Goal: Task Accomplishment & Management: Use online tool/utility

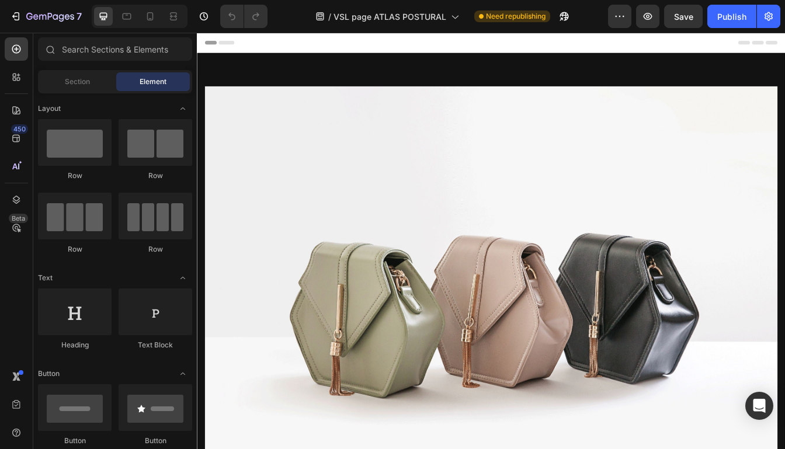
click at [397, 107] on img at bounding box center [547, 352] width 682 height 512
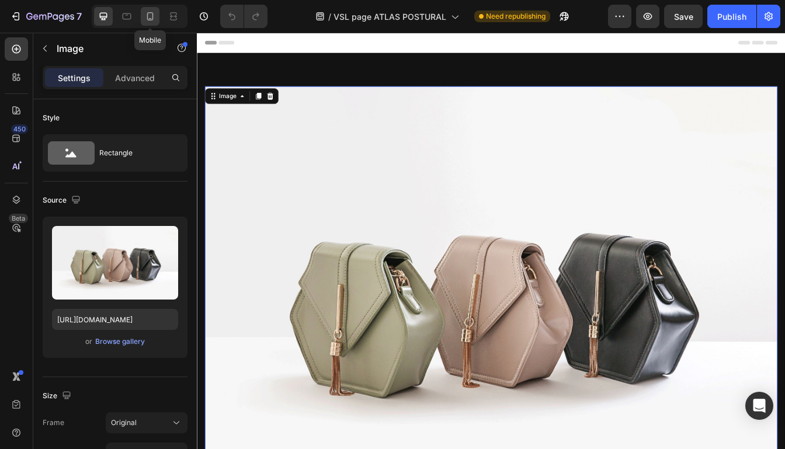
click at [147, 16] on icon at bounding box center [150, 17] width 12 height 12
type input "[URL][DOMAIN_NAME]"
type input "220"
type input "60"
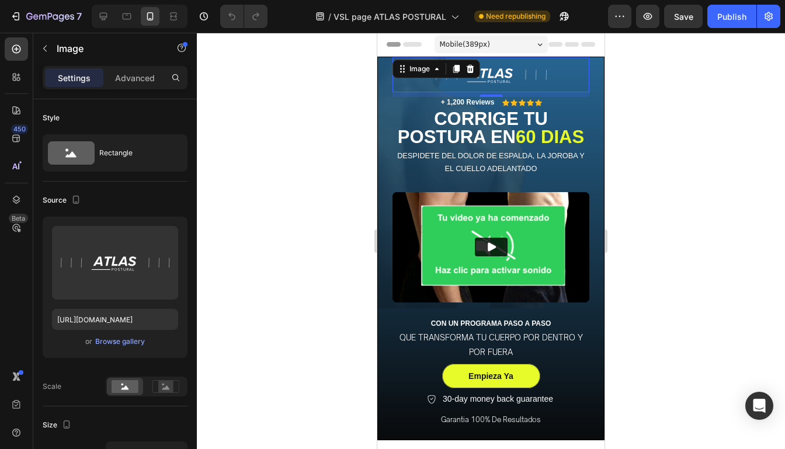
click at [612, 145] on div at bounding box center [491, 241] width 588 height 417
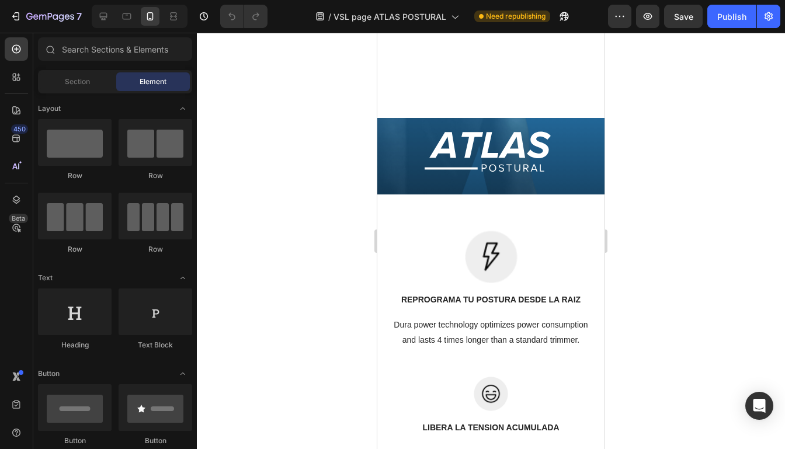
scroll to position [2148, 0]
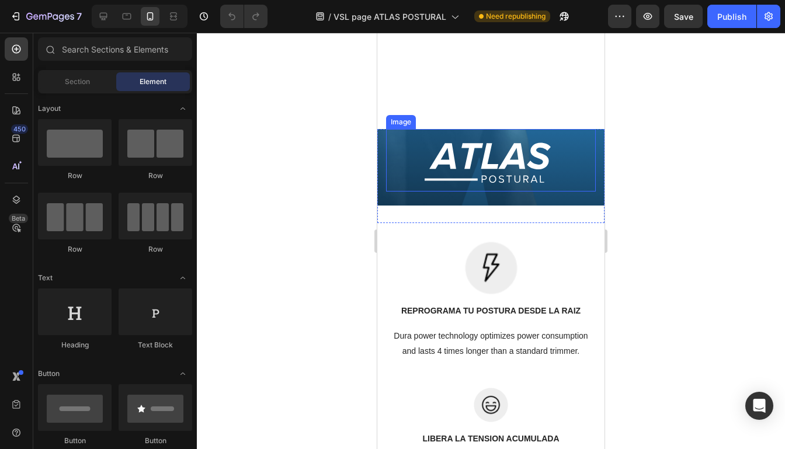
click at [505, 163] on img at bounding box center [491, 160] width 210 height 63
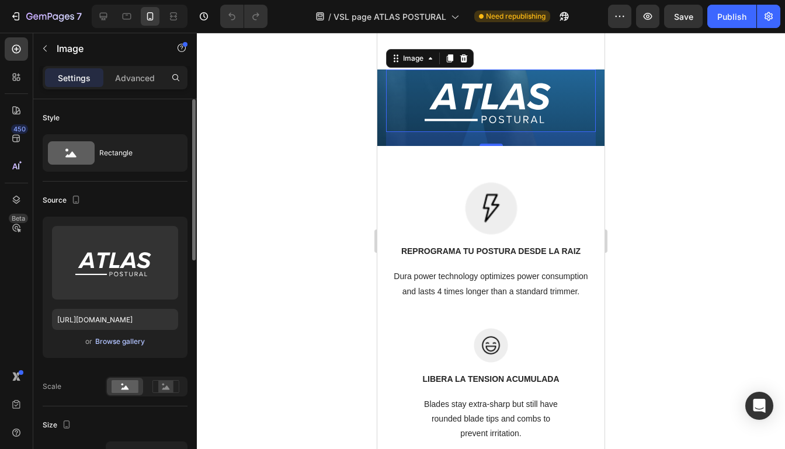
click at [124, 339] on div "Browse gallery" at bounding box center [120, 342] width 50 height 11
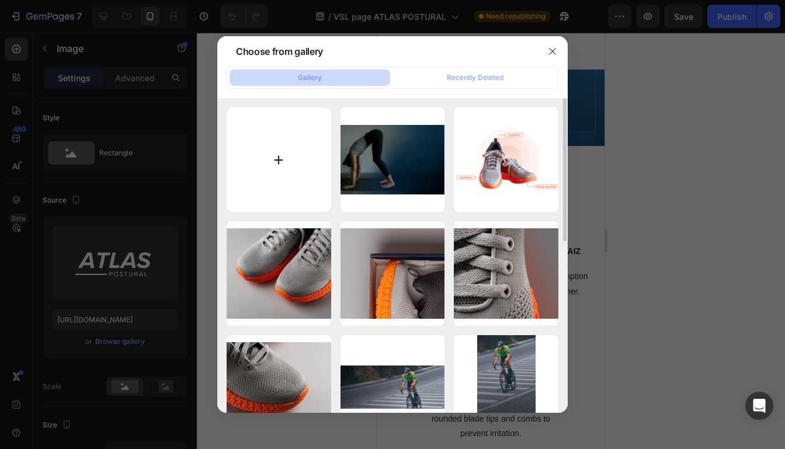
click at [268, 192] on input "file" at bounding box center [279, 159] width 105 height 105
type input "C:\fakepath\Add a subheading.svg"
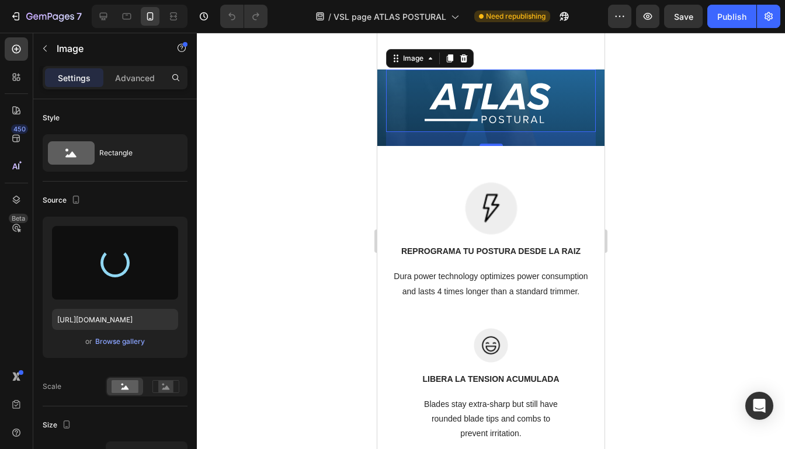
type input "[URL][DOMAIN_NAME]"
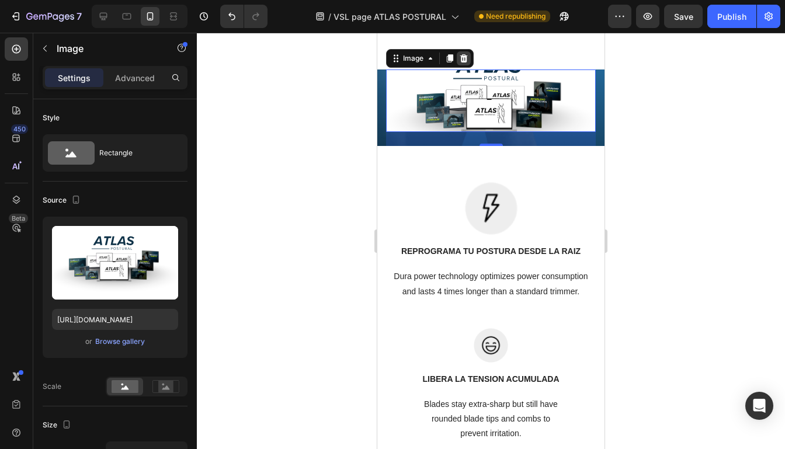
click at [463, 63] on icon at bounding box center [464, 58] width 8 height 8
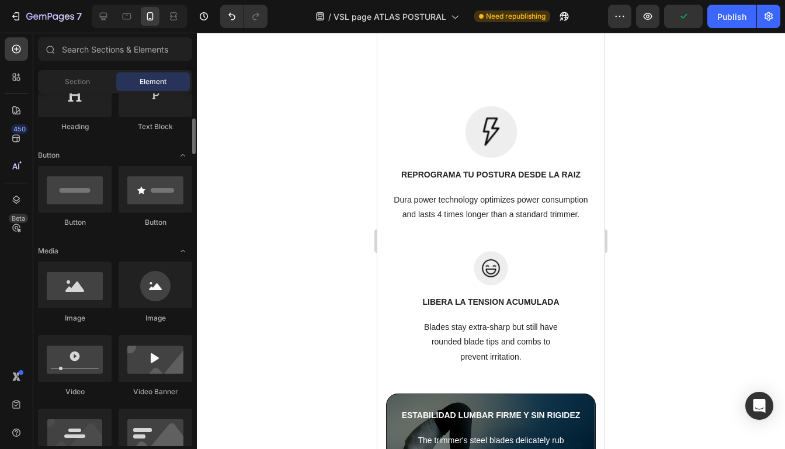
scroll to position [222, 0]
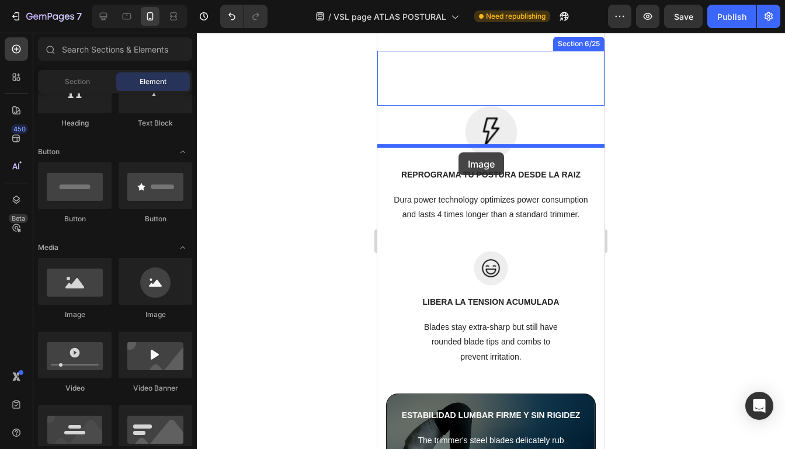
drag, startPoint x: 451, startPoint y: 330, endPoint x: 459, endPoint y: 152, distance: 177.2
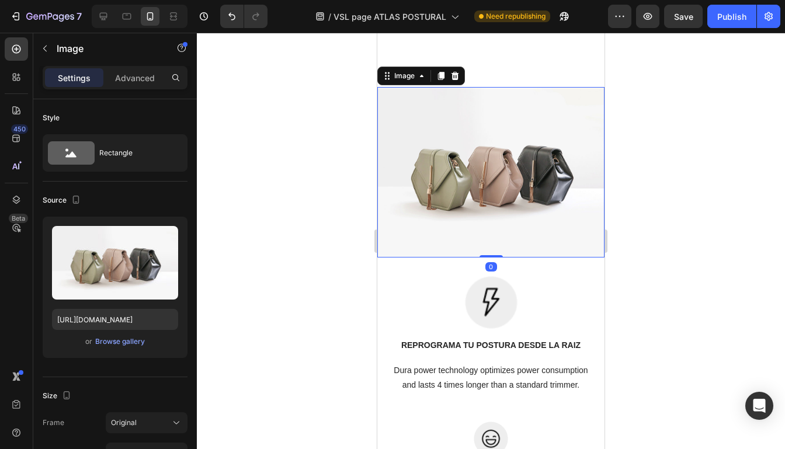
click at [681, 183] on div at bounding box center [491, 241] width 588 height 417
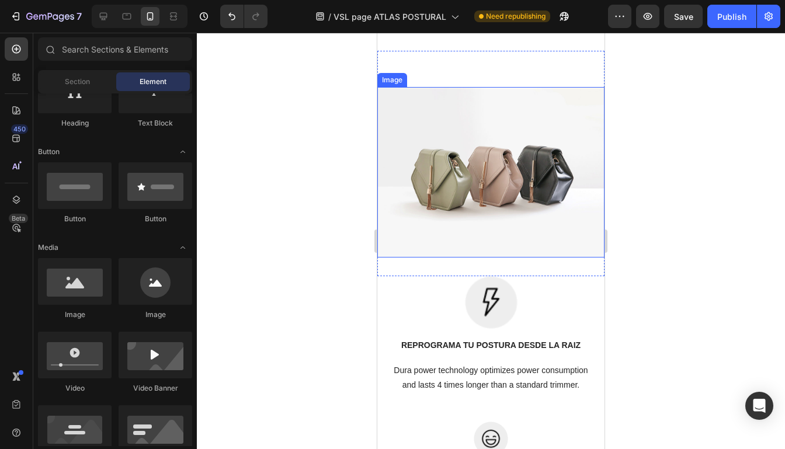
click at [491, 211] on img at bounding box center [490, 172] width 227 height 171
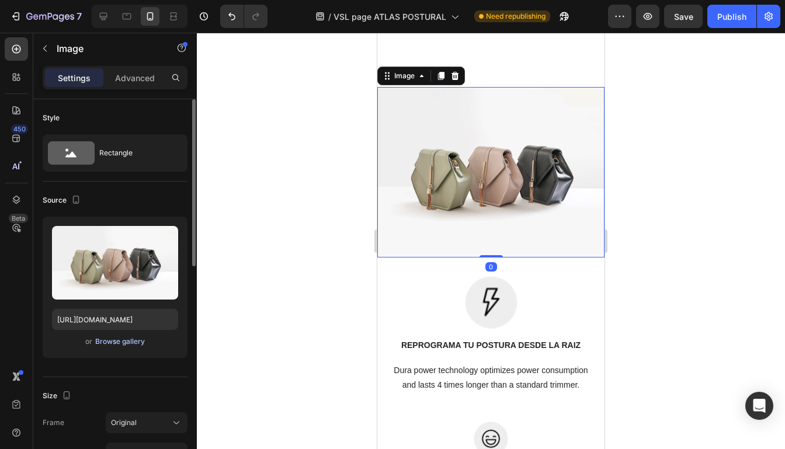
click at [111, 343] on div "Browse gallery" at bounding box center [120, 342] width 50 height 11
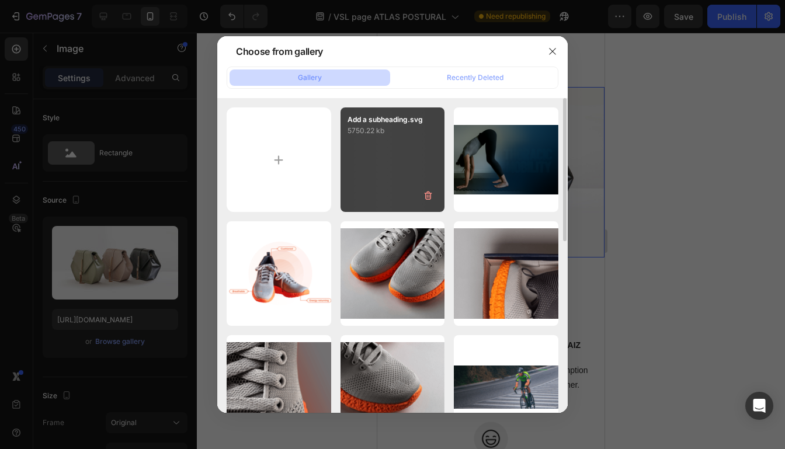
click at [373, 150] on div "Add a subheading.svg 5750.22 kb" at bounding box center [393, 159] width 105 height 105
type input "[URL][DOMAIN_NAME]"
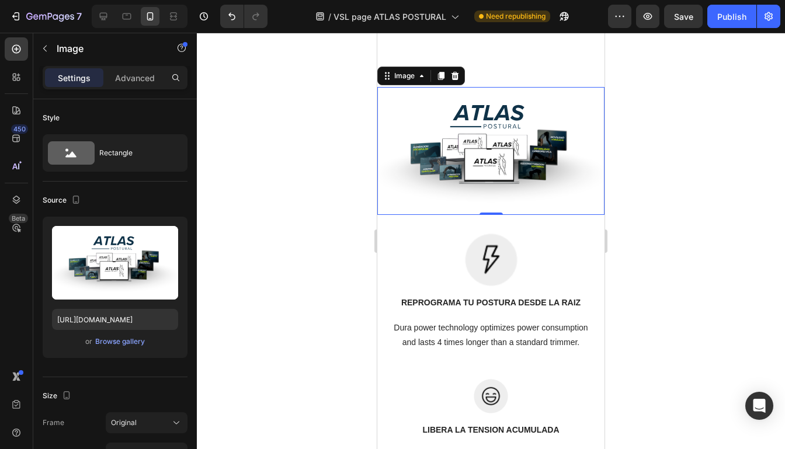
click at [694, 226] on div at bounding box center [491, 241] width 588 height 417
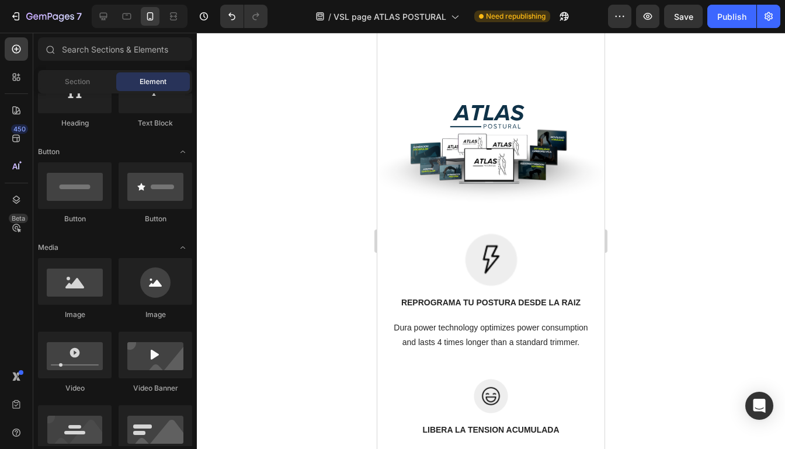
click at [661, 197] on div at bounding box center [491, 241] width 588 height 417
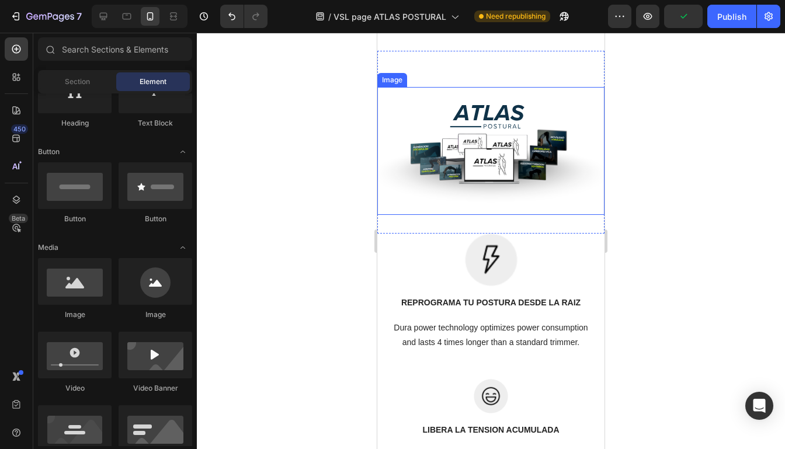
click at [568, 185] on img at bounding box center [490, 151] width 227 height 128
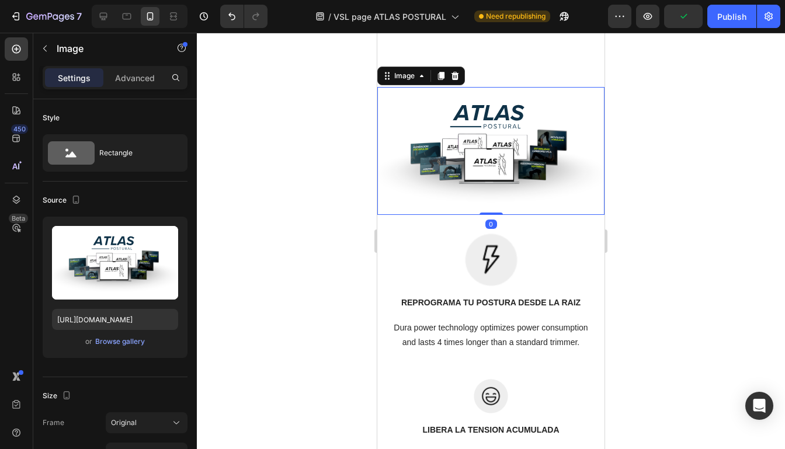
click at [654, 216] on div at bounding box center [491, 241] width 588 height 417
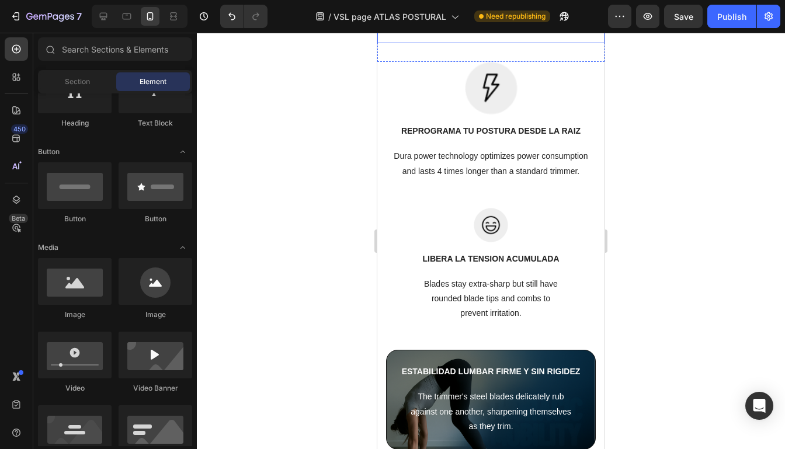
scroll to position [2155, 0]
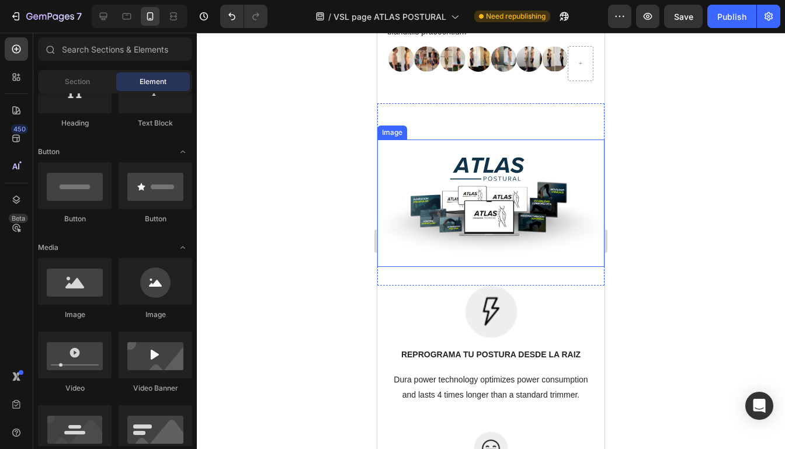
click at [576, 220] on img at bounding box center [490, 204] width 227 height 128
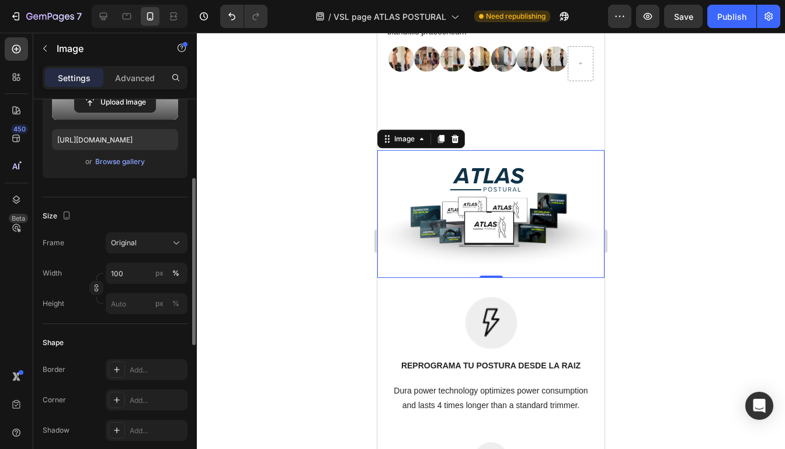
scroll to position [181, 0]
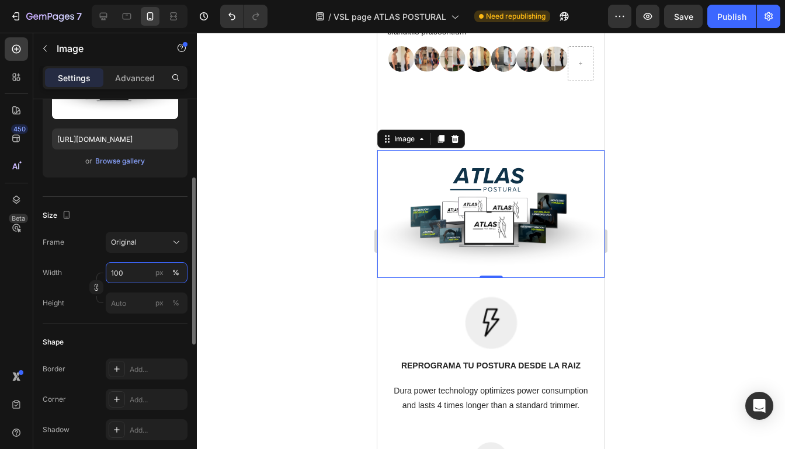
click at [141, 270] on input "100" at bounding box center [147, 272] width 82 height 21
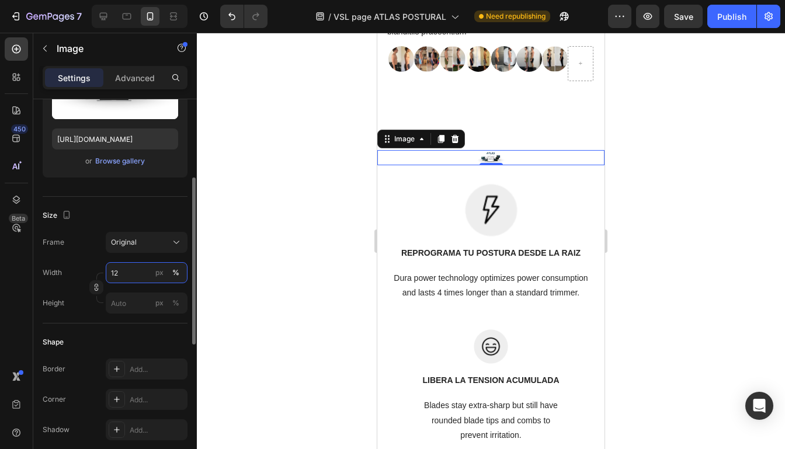
type input "1"
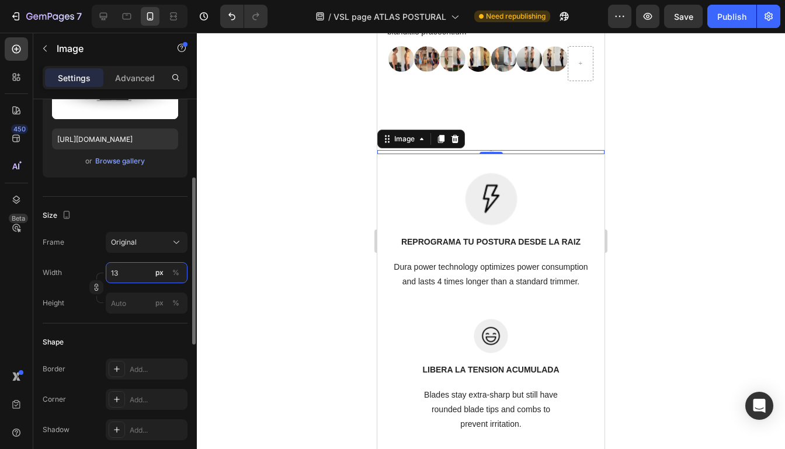
type input "1"
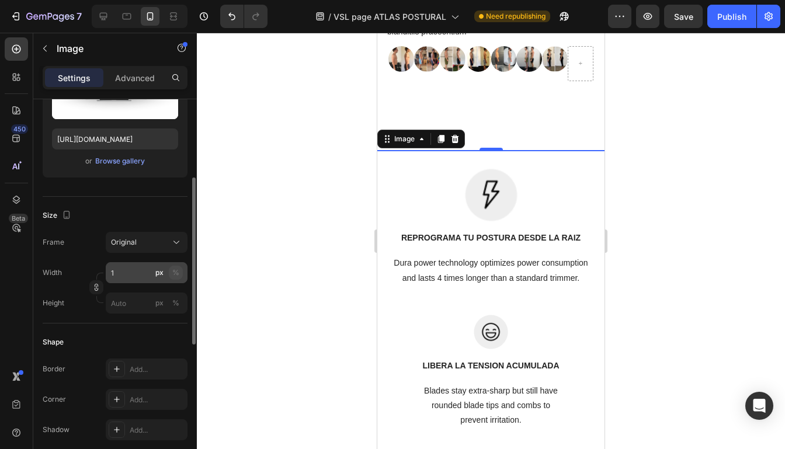
click at [173, 270] on div "%" at bounding box center [175, 273] width 7 height 11
click at [137, 273] on input "1" at bounding box center [147, 272] width 82 height 21
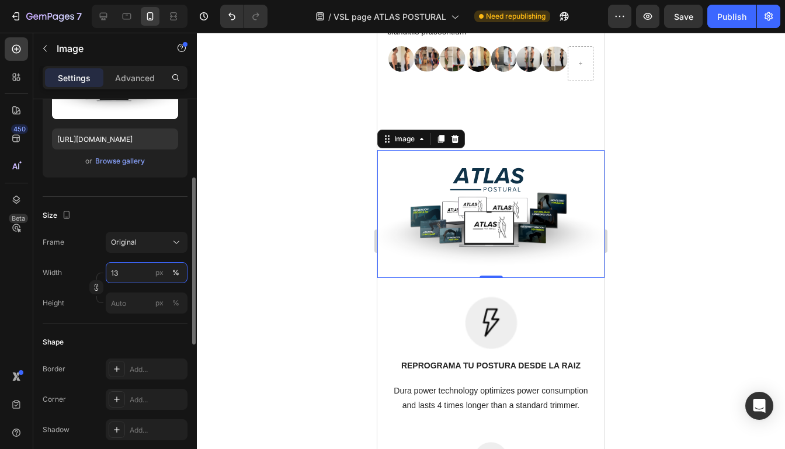
type input "1"
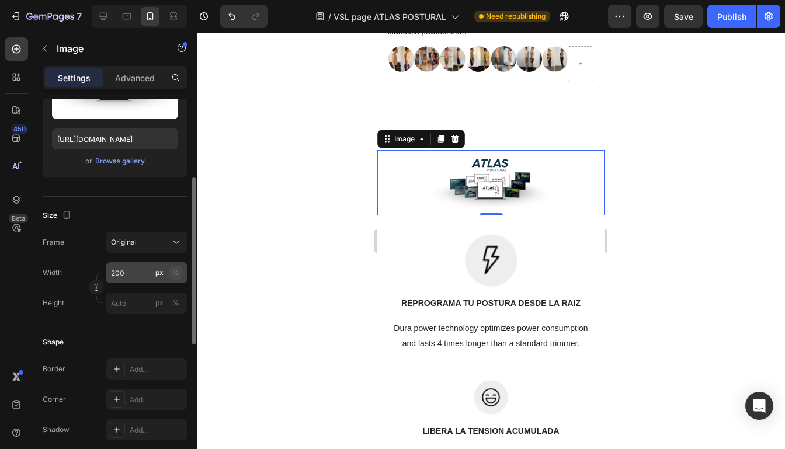
click at [179, 270] on button "%" at bounding box center [176, 273] width 14 height 14
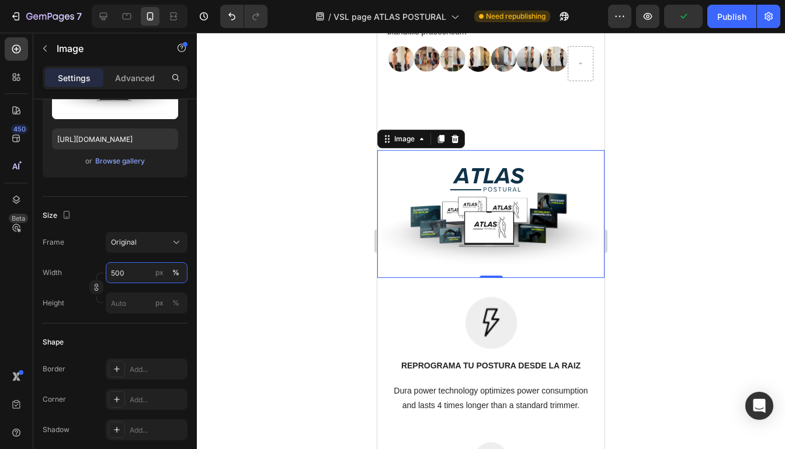
type input "500"
click at [640, 196] on div at bounding box center [491, 241] width 588 height 417
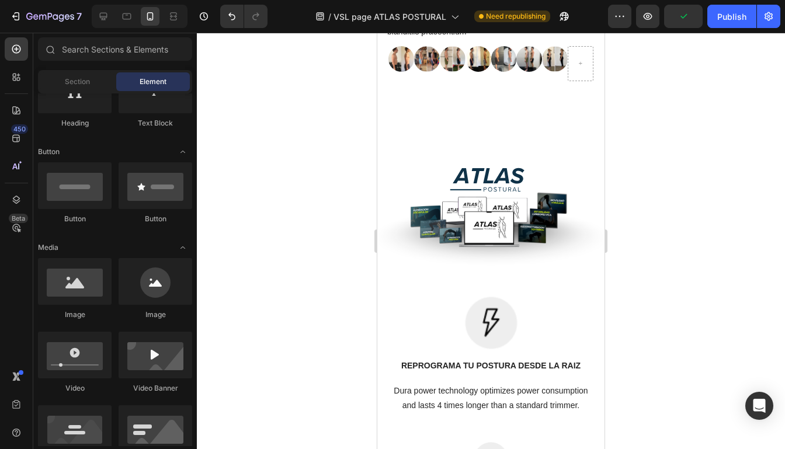
click at [639, 196] on div at bounding box center [491, 241] width 588 height 417
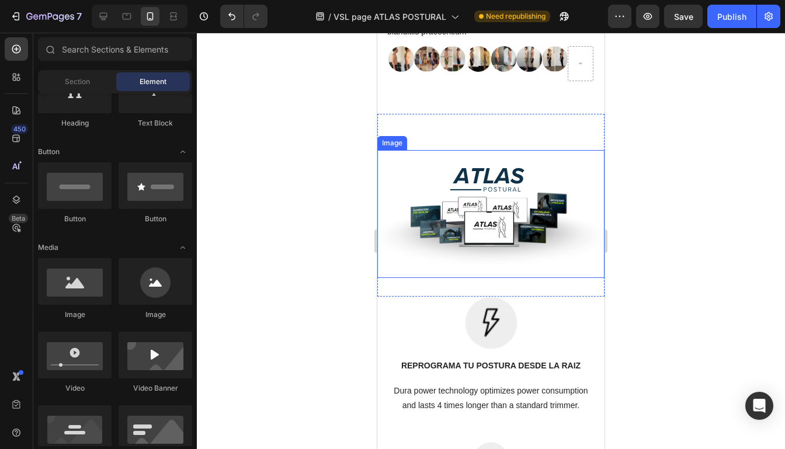
click at [560, 197] on img at bounding box center [490, 214] width 227 height 128
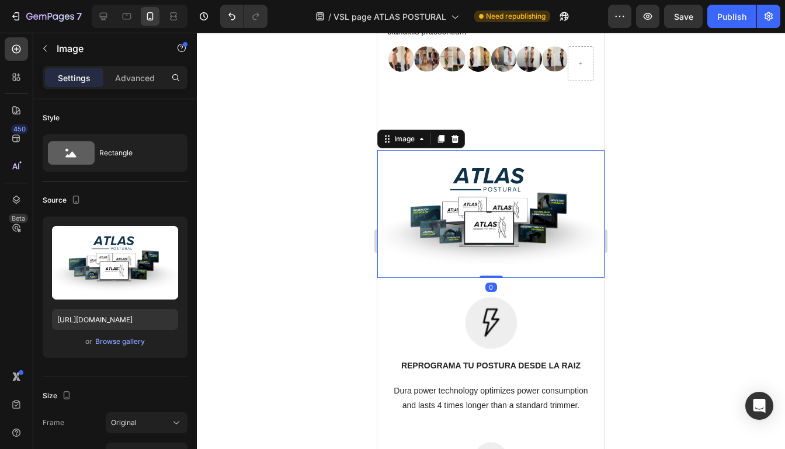
click at [645, 190] on div at bounding box center [491, 241] width 588 height 417
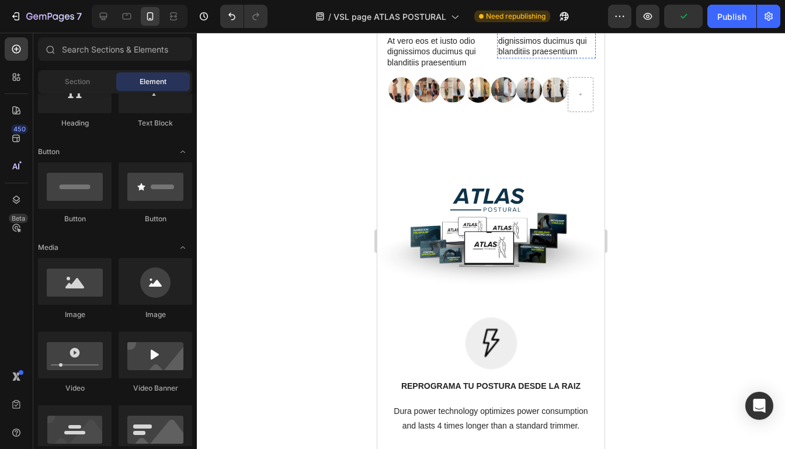
scroll to position [2129, 0]
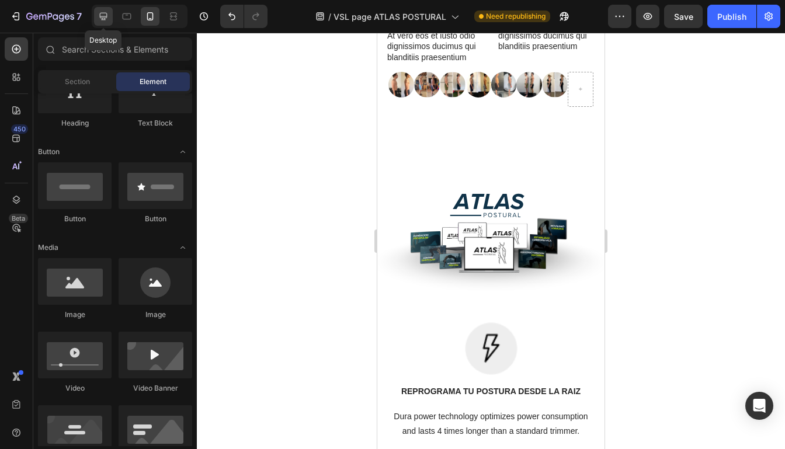
click at [105, 20] on icon at bounding box center [104, 17] width 12 height 12
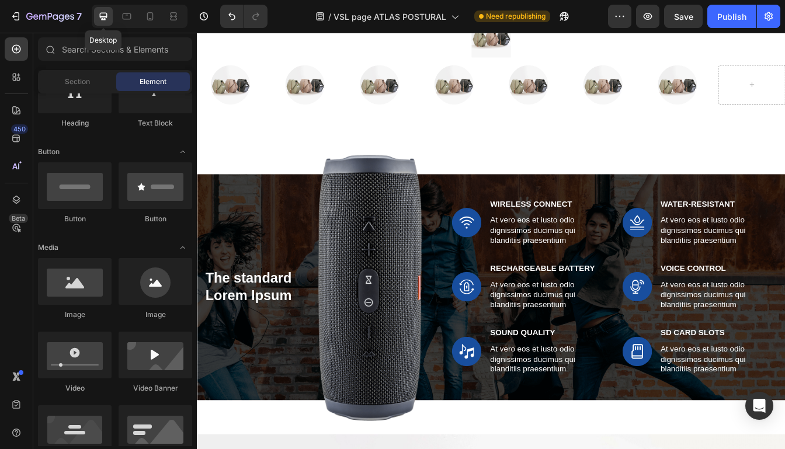
scroll to position [2122, 0]
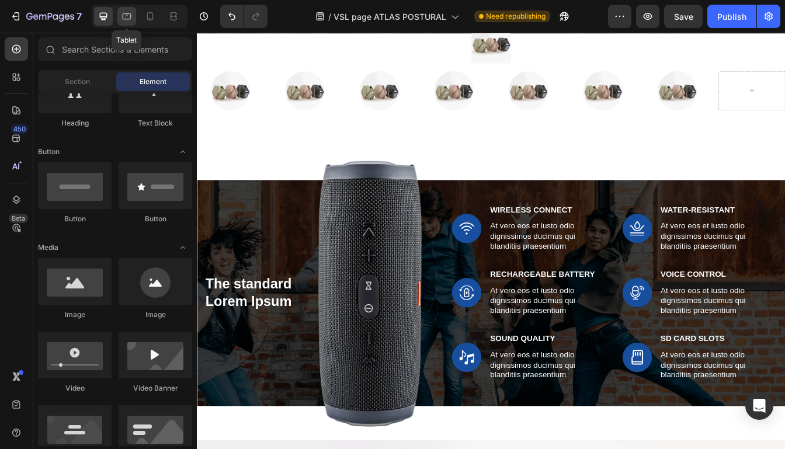
click at [129, 20] on icon at bounding box center [127, 17] width 12 height 12
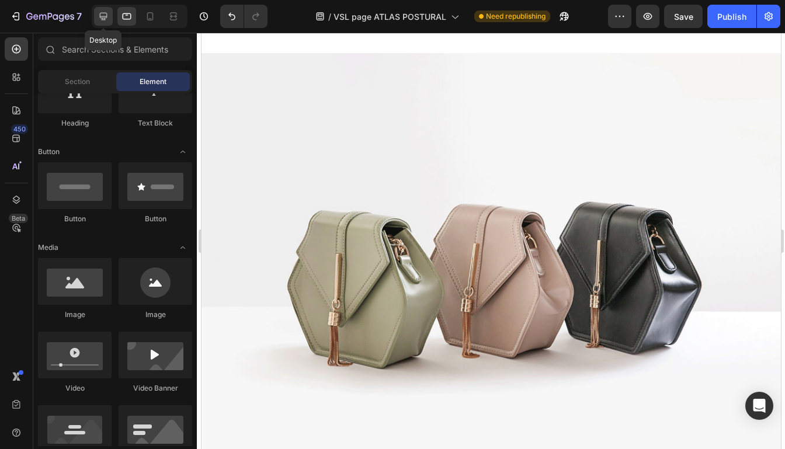
click at [107, 14] on icon at bounding box center [104, 17] width 12 height 12
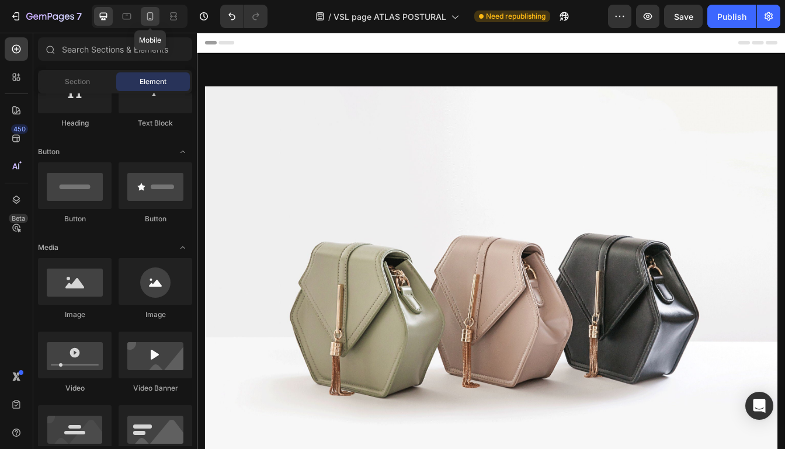
click at [145, 23] on div at bounding box center [150, 16] width 19 height 19
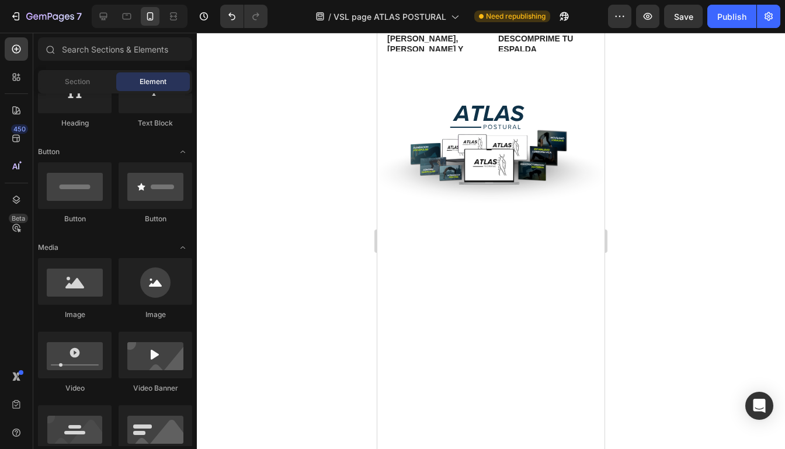
scroll to position [2110, 0]
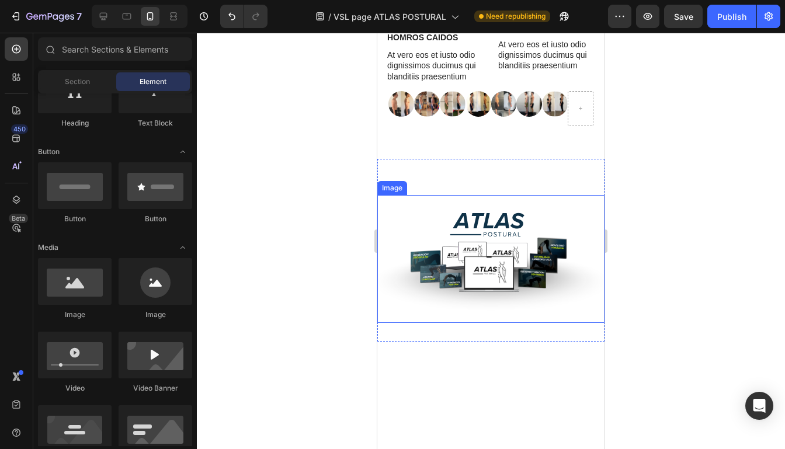
click at [572, 226] on img at bounding box center [490, 259] width 227 height 128
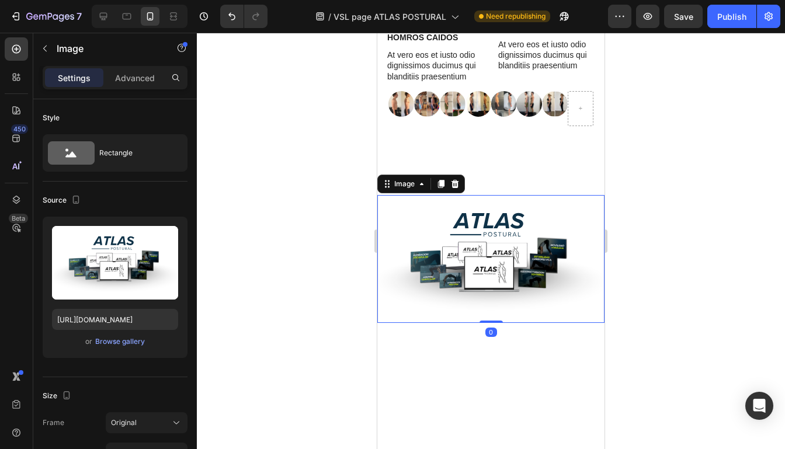
click at [668, 240] on div at bounding box center [491, 241] width 588 height 417
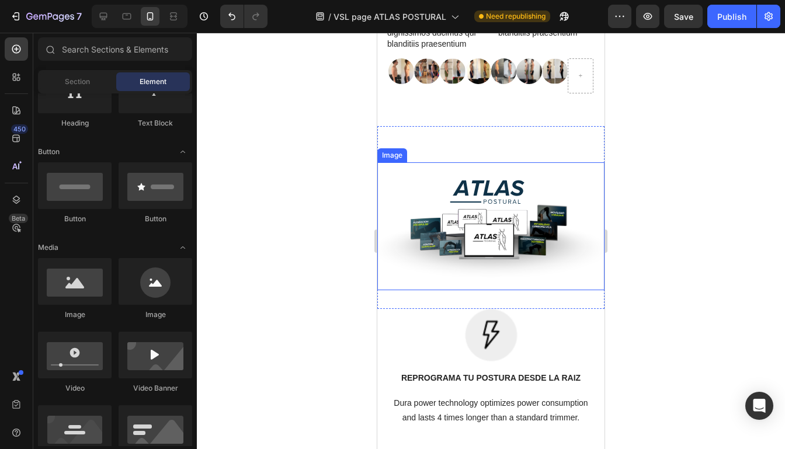
scroll to position [2145, 0]
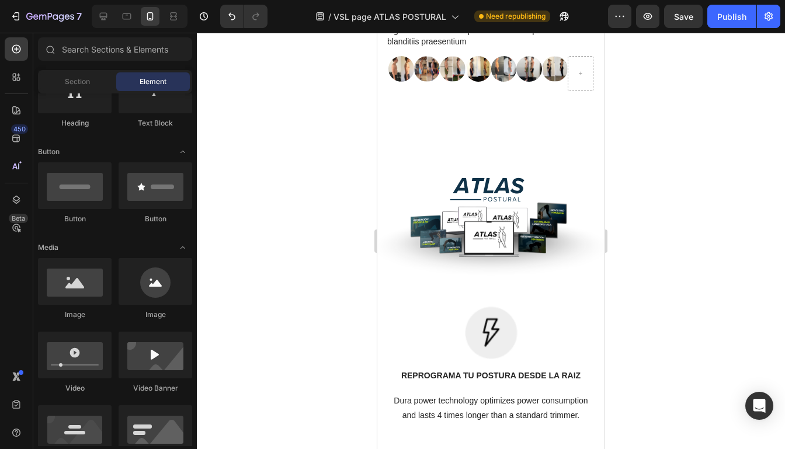
click at [649, 184] on div at bounding box center [491, 241] width 588 height 417
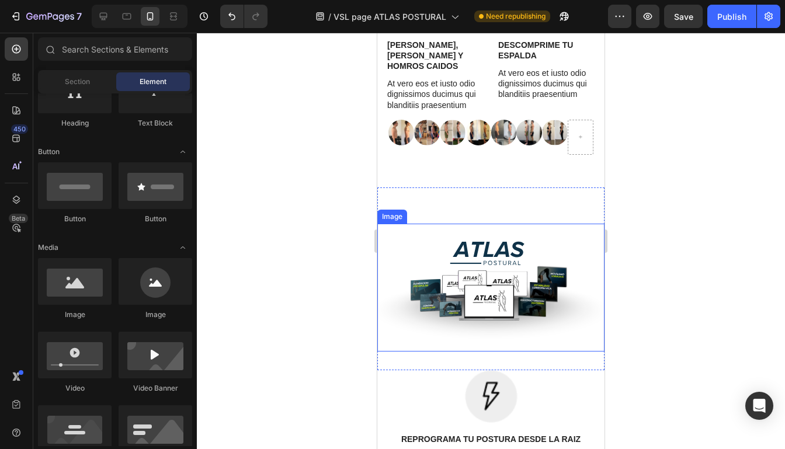
scroll to position [2078, 0]
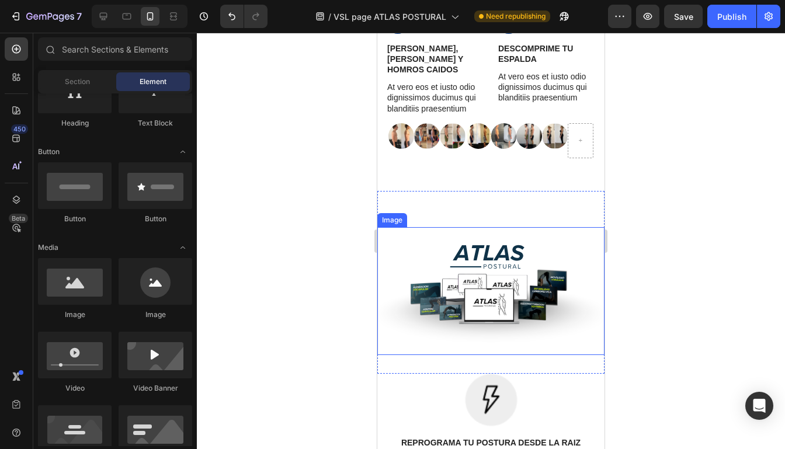
click at [579, 233] on img at bounding box center [490, 291] width 227 height 128
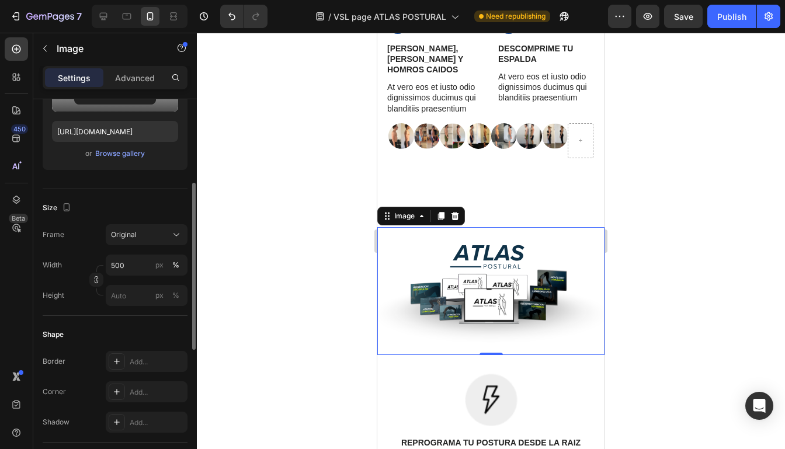
scroll to position [189, 0]
click at [129, 287] on input "px %" at bounding box center [147, 294] width 82 height 21
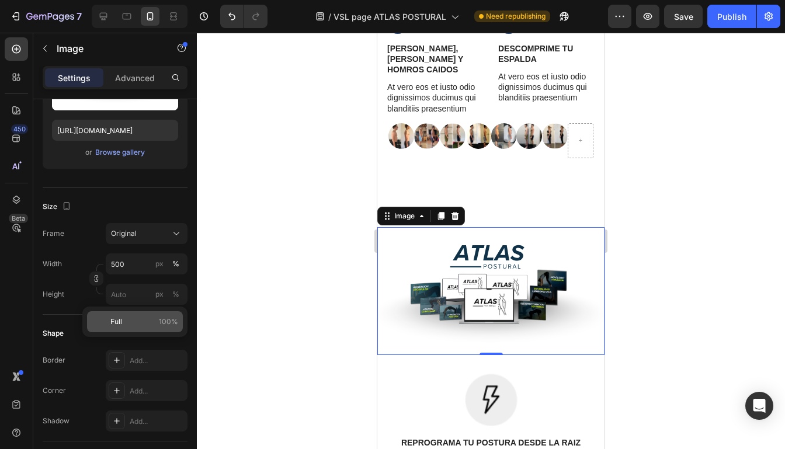
click at [145, 319] on p "Full 100%" at bounding box center [144, 322] width 68 height 11
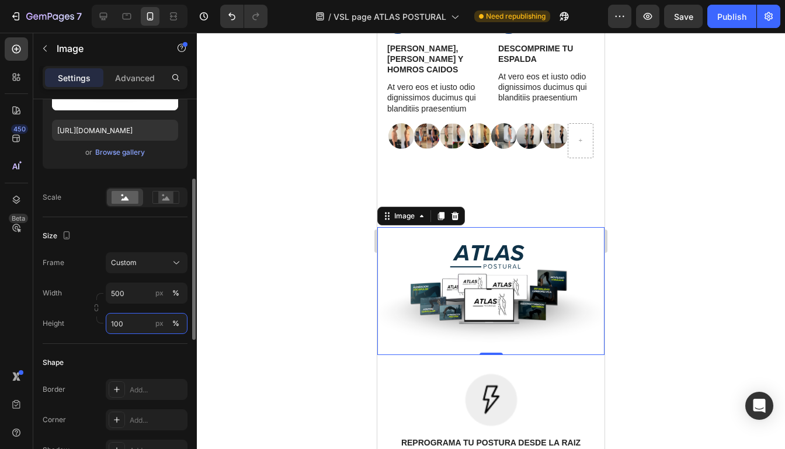
click at [137, 321] on input "100" at bounding box center [147, 323] width 82 height 21
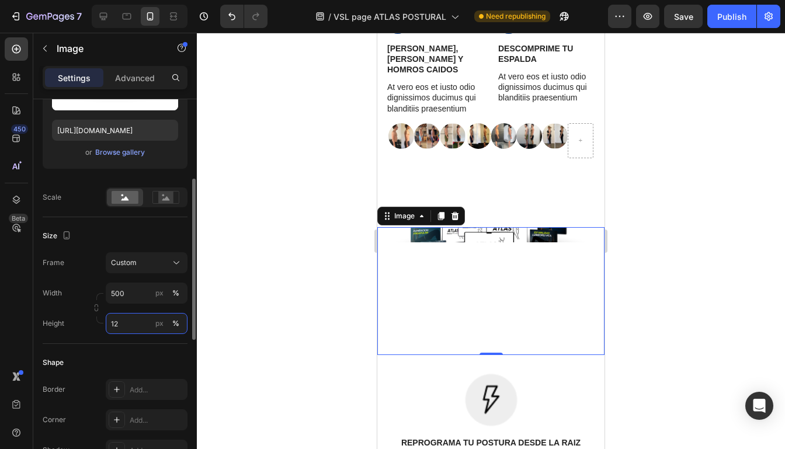
type input "120"
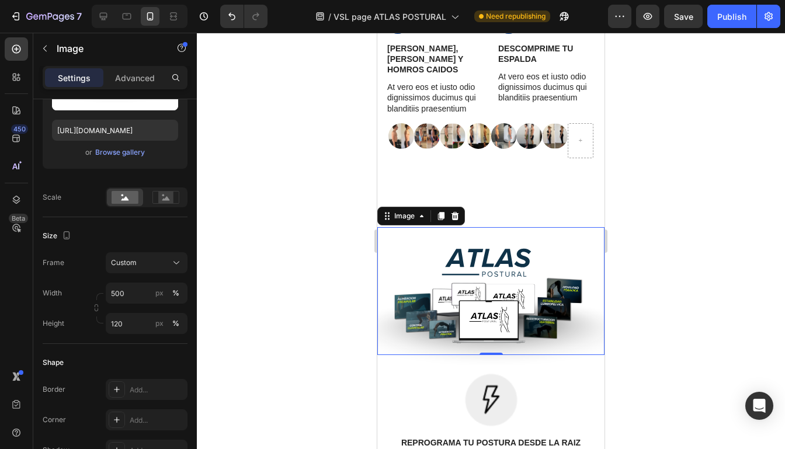
click at [640, 289] on div at bounding box center [491, 241] width 588 height 417
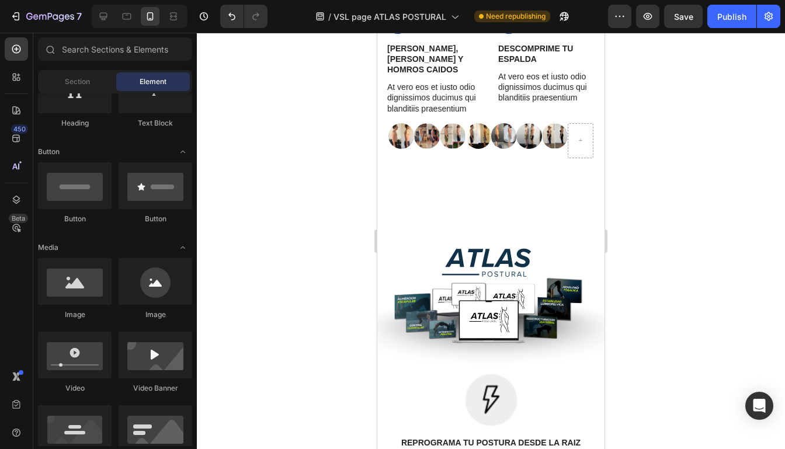
click at [678, 252] on div at bounding box center [491, 241] width 588 height 417
click at [236, 16] on icon "Undo/Redo" at bounding box center [232, 17] width 12 height 12
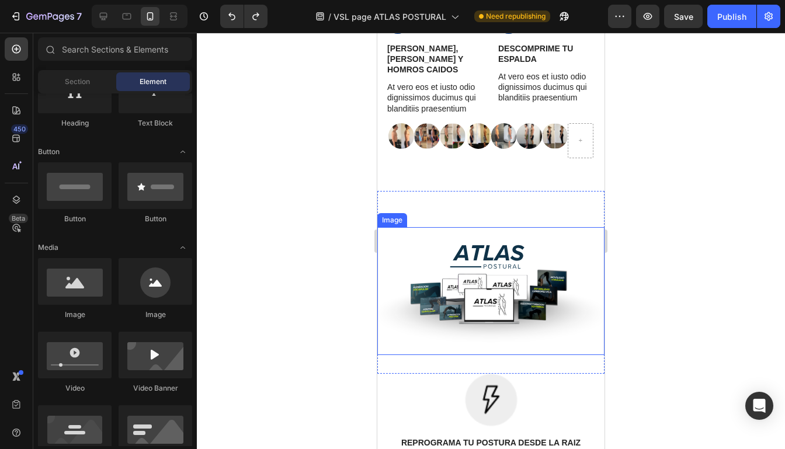
click at [463, 267] on img at bounding box center [490, 291] width 227 height 128
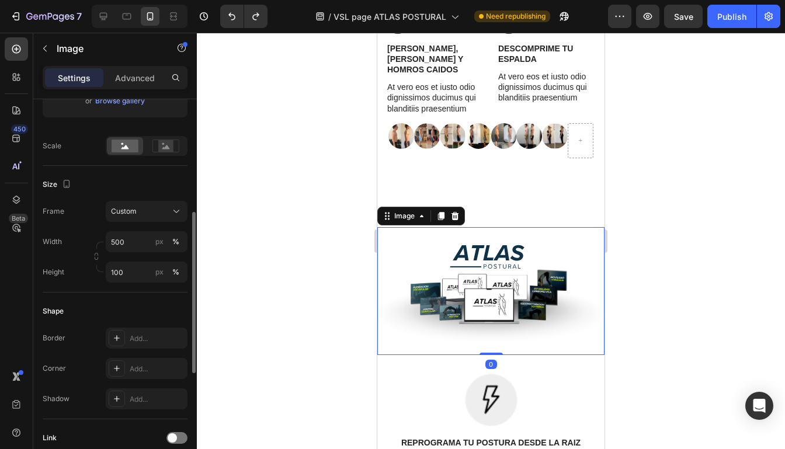
scroll to position [249, 0]
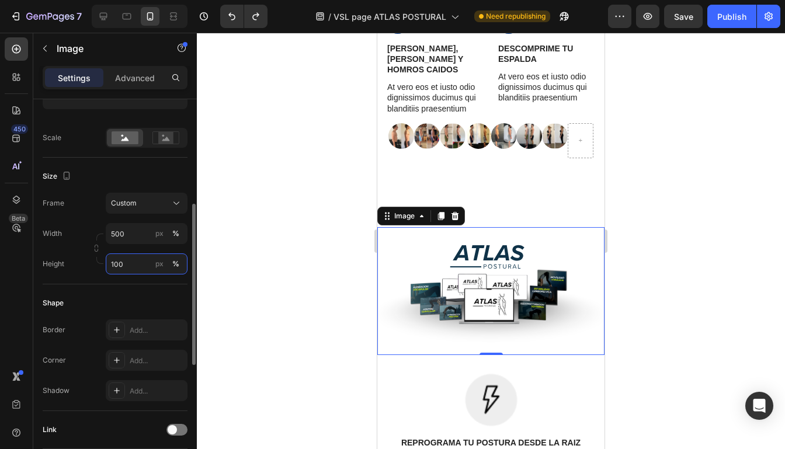
click at [124, 271] on input "100" at bounding box center [147, 264] width 82 height 21
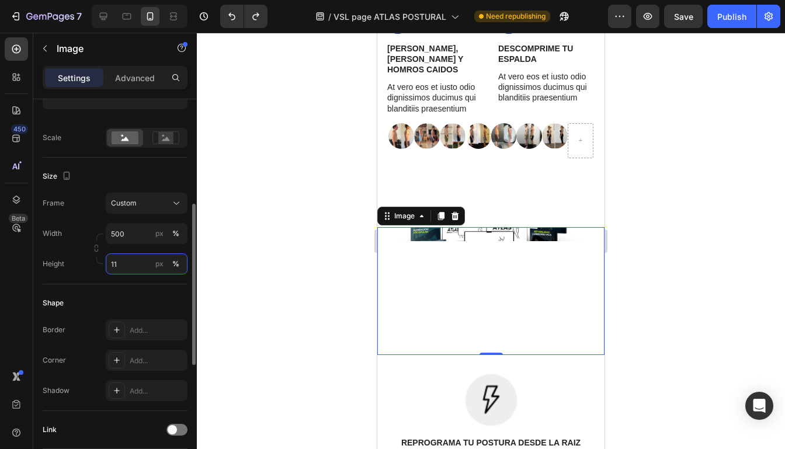
type input "110"
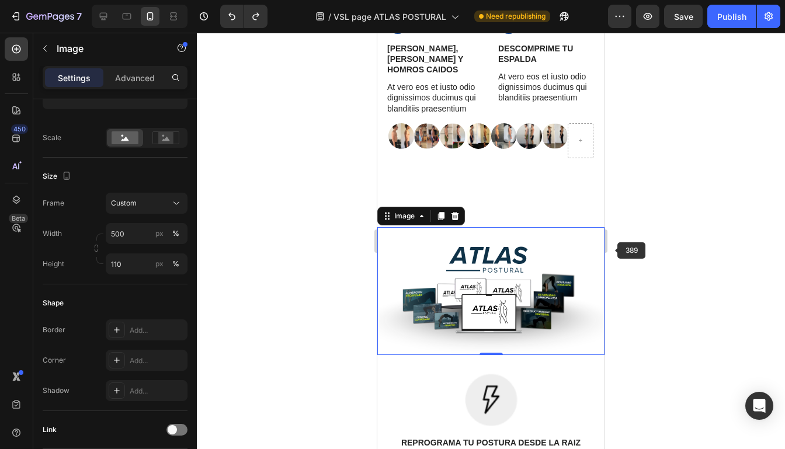
click at [633, 249] on div at bounding box center [491, 241] width 588 height 417
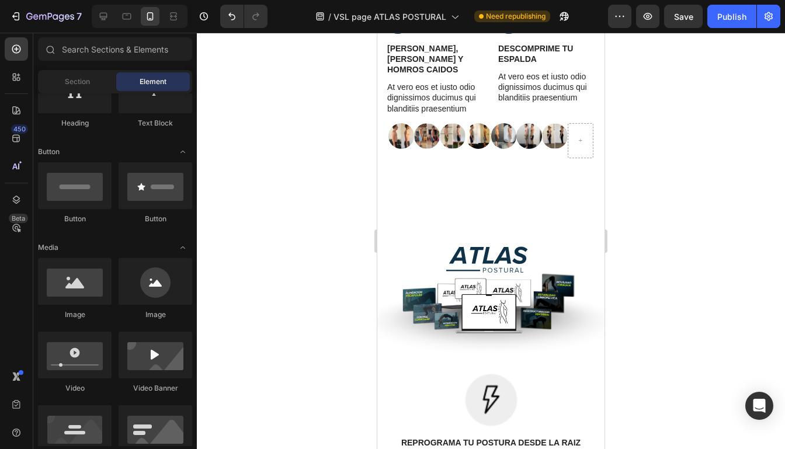
click at [642, 248] on div at bounding box center [491, 241] width 588 height 417
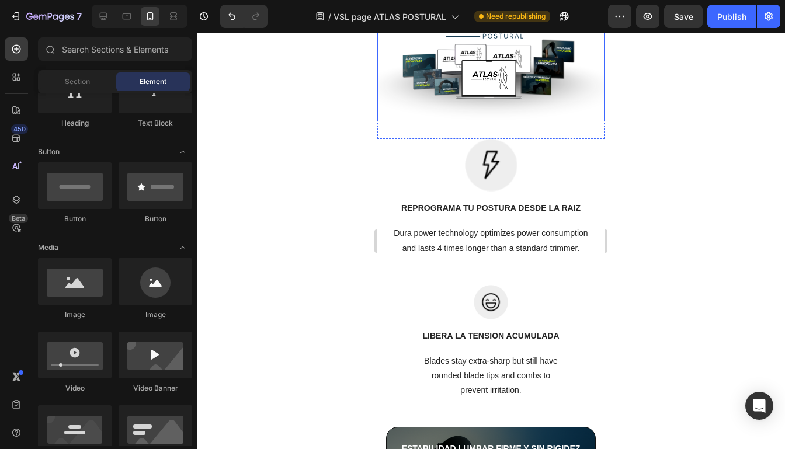
scroll to position [2135, 0]
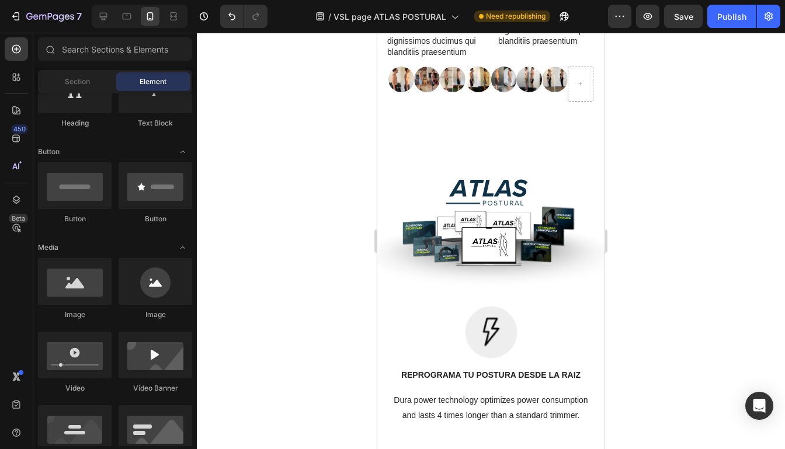
click at [660, 250] on div at bounding box center [491, 241] width 588 height 417
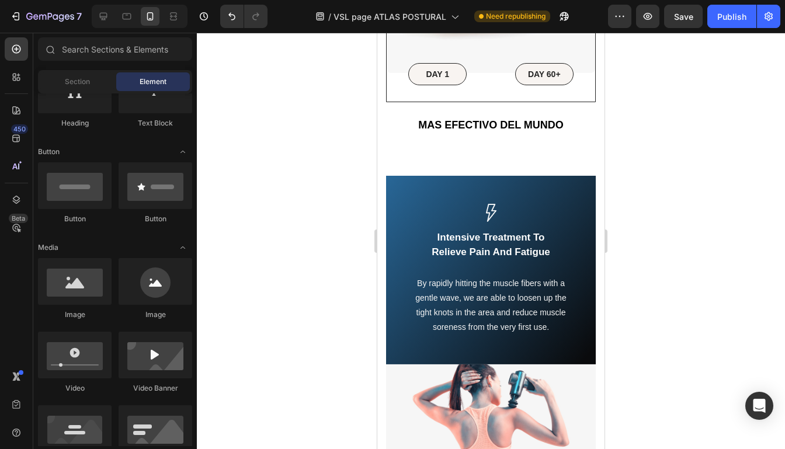
scroll to position [698, 0]
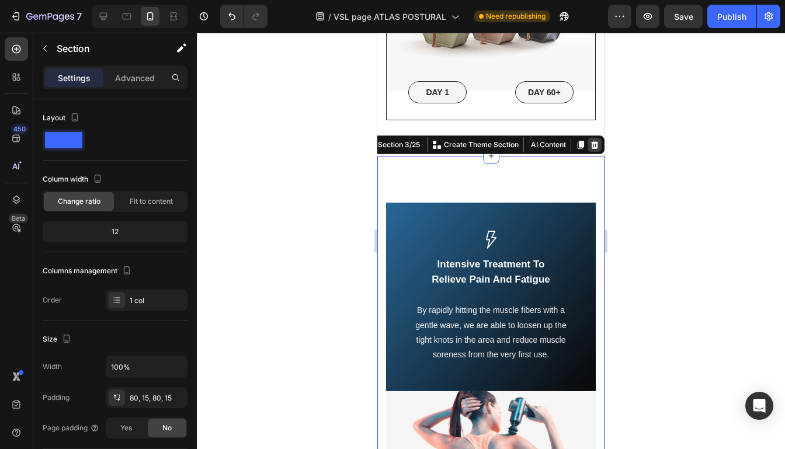
click at [595, 140] on icon at bounding box center [594, 144] width 9 height 9
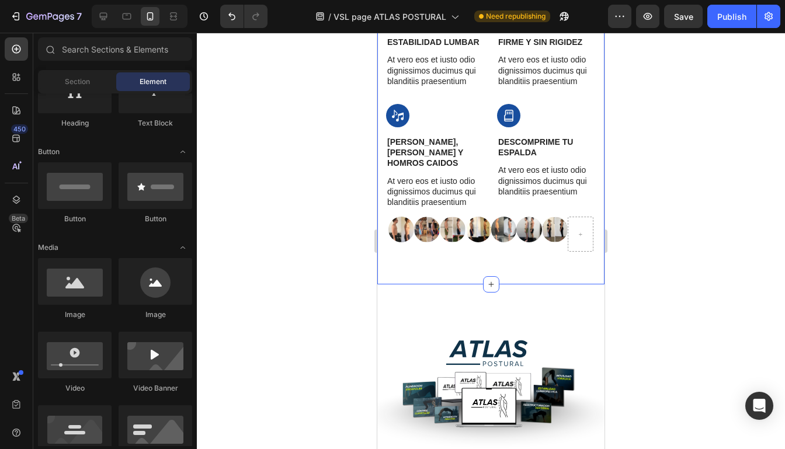
scroll to position [1411, 0]
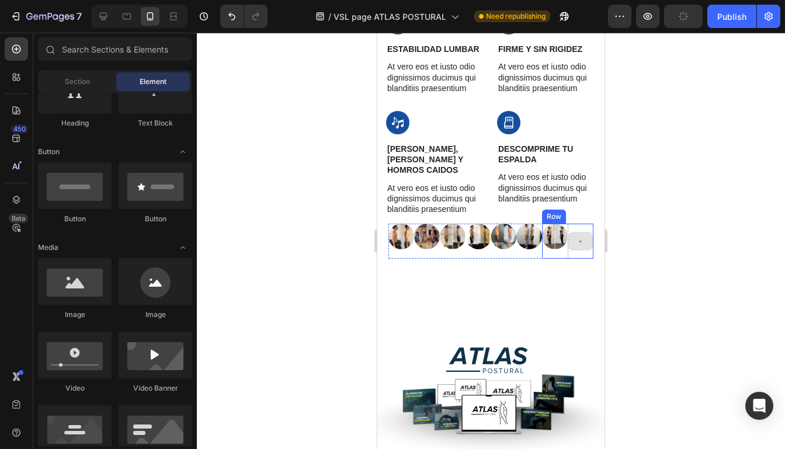
click at [586, 224] on div at bounding box center [581, 241] width 26 height 35
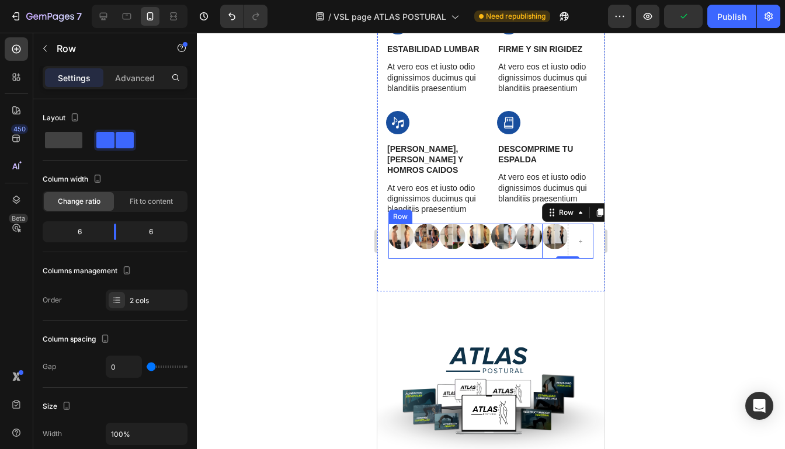
click at [521, 246] on div "Image Image Row" at bounding box center [516, 241] width 51 height 35
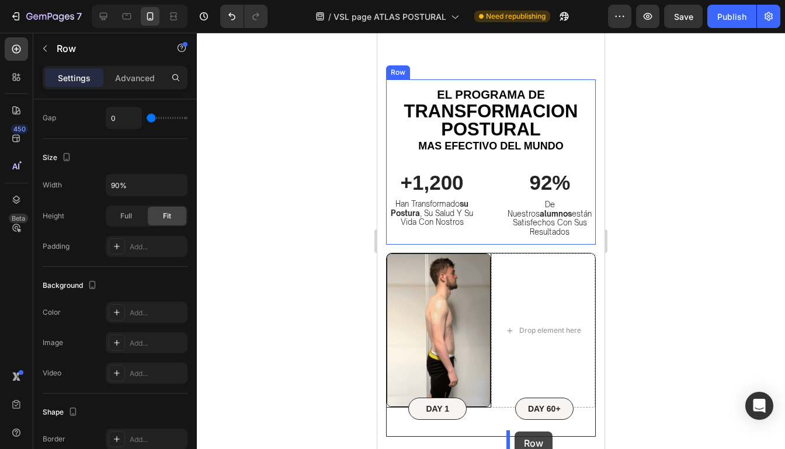
scroll to position [2911, 0]
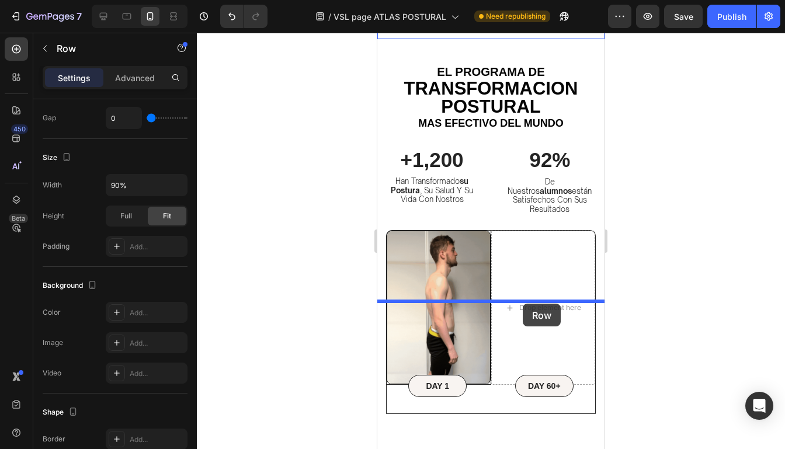
drag, startPoint x: 521, startPoint y: 246, endPoint x: 523, endPoint y: 304, distance: 57.9
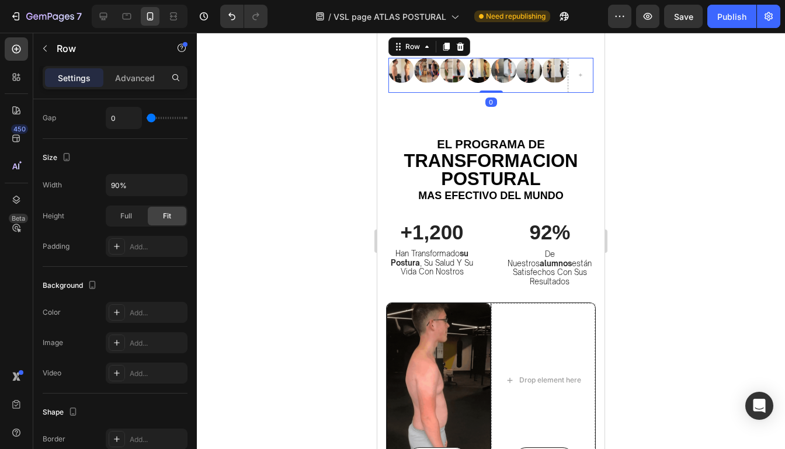
click at [612, 171] on div at bounding box center [491, 241] width 588 height 417
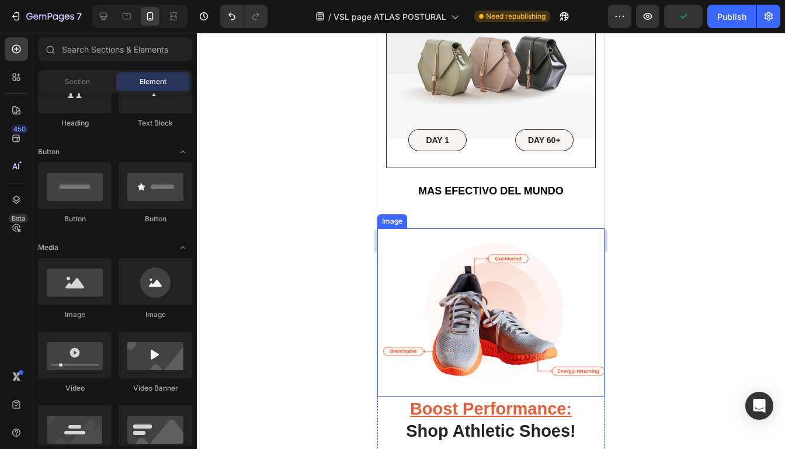
scroll to position [793, 0]
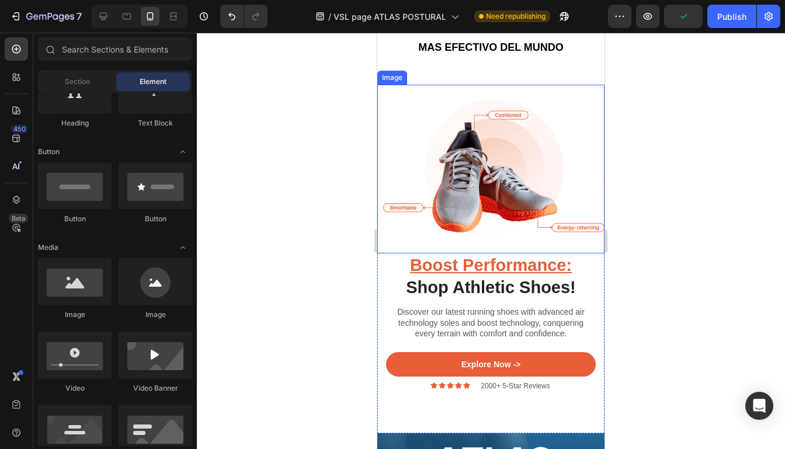
click at [594, 179] on img at bounding box center [490, 169] width 227 height 169
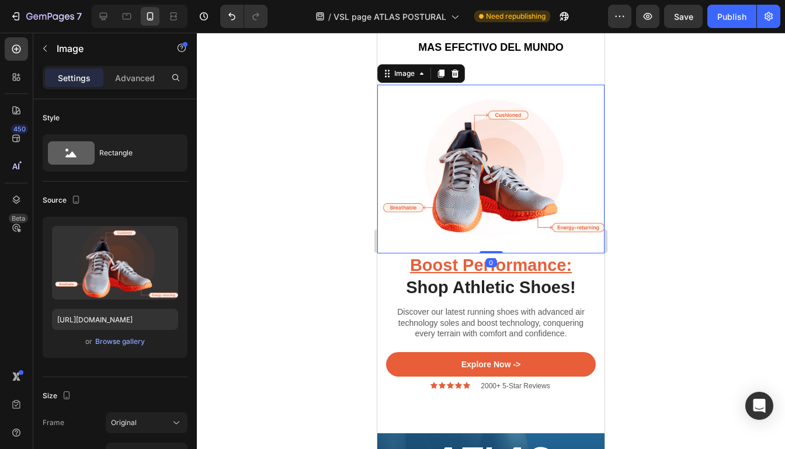
click at [454, 70] on icon at bounding box center [456, 74] width 8 height 8
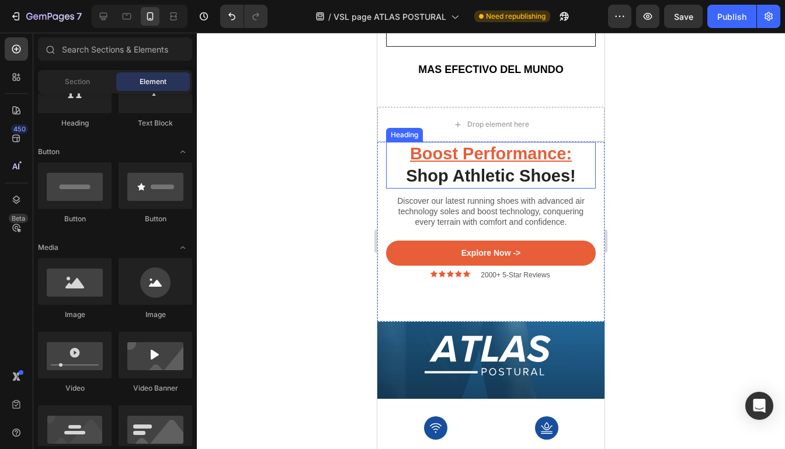
scroll to position [766, 0]
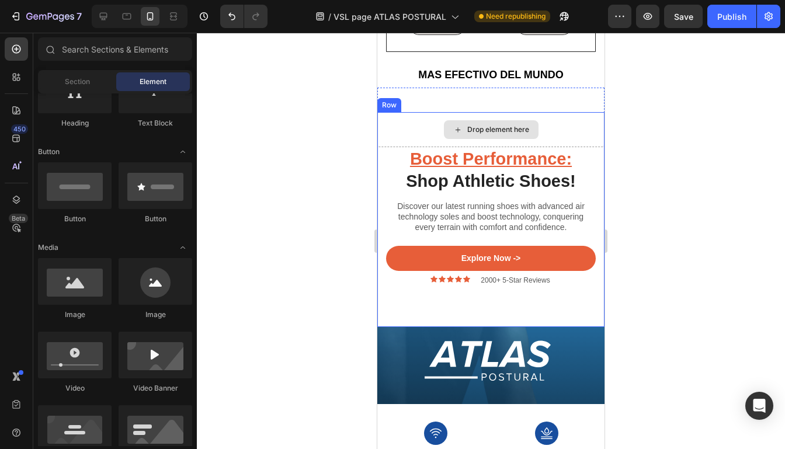
click at [558, 125] on div "Drop element here" at bounding box center [490, 129] width 227 height 35
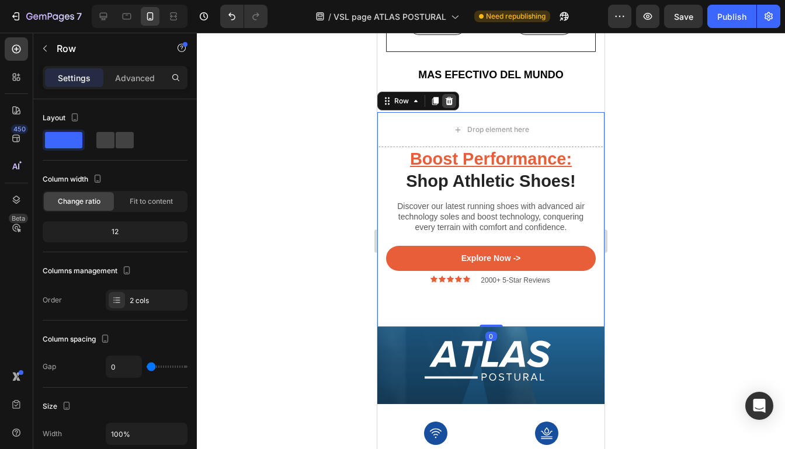
click at [448, 97] on icon at bounding box center [450, 101] width 8 height 8
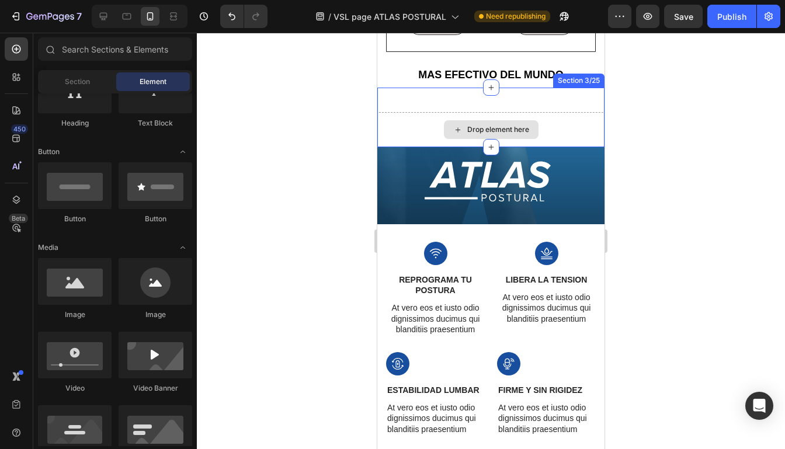
click at [585, 112] on div "Drop element here" at bounding box center [490, 129] width 227 height 35
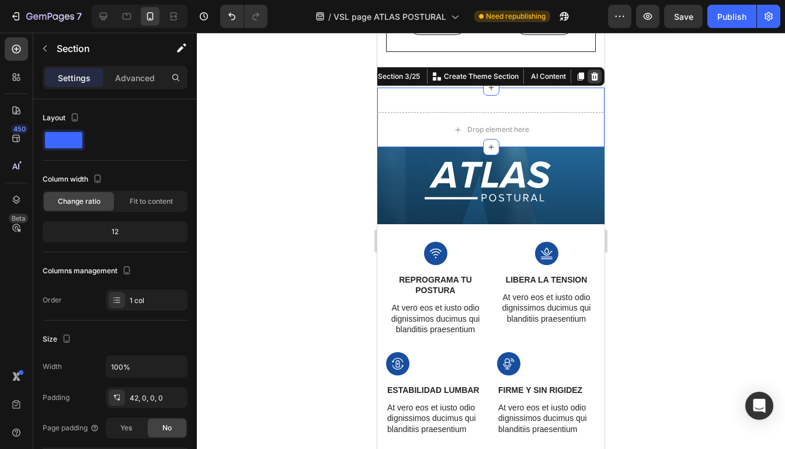
click at [592, 72] on icon at bounding box center [595, 76] width 8 height 8
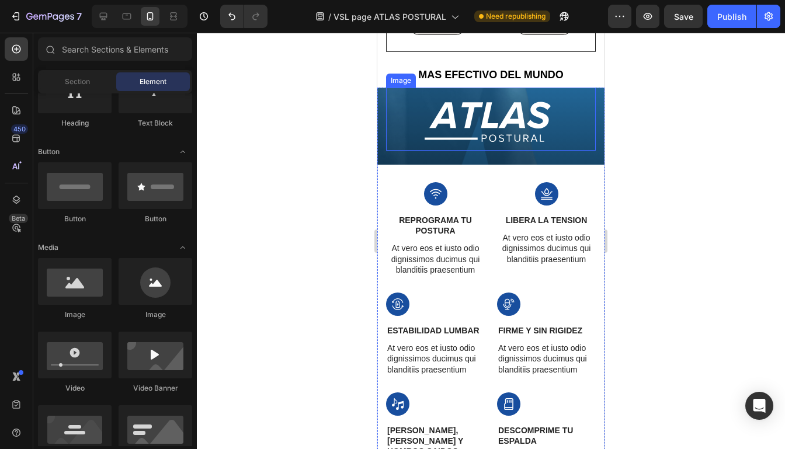
click at [596, 132] on img at bounding box center [491, 119] width 210 height 63
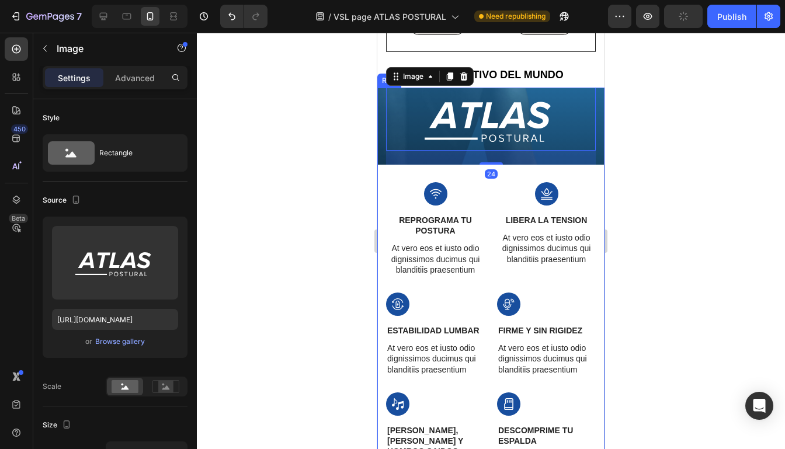
click at [600, 119] on div "The standard Lorem Ipsum Heading Image Row Image Wireless Connect Text Block At…" at bounding box center [490, 126] width 227 height 77
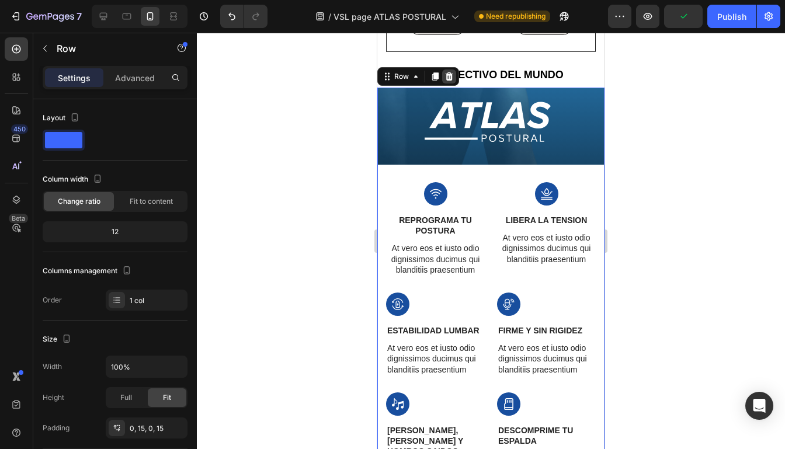
click at [449, 72] on icon at bounding box center [450, 76] width 8 height 8
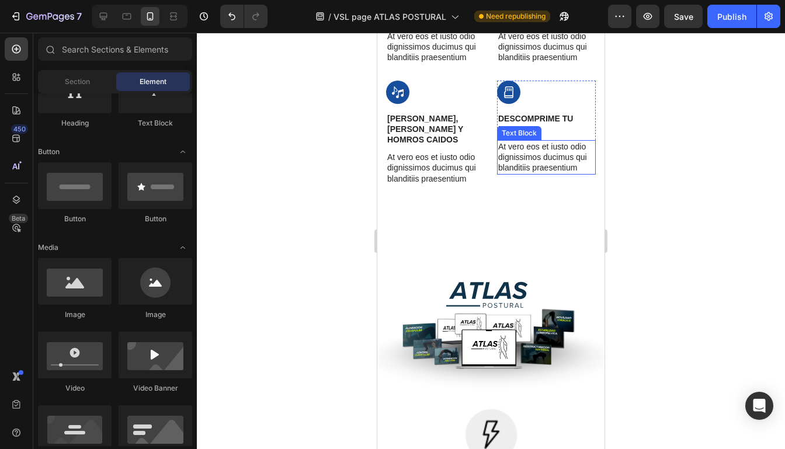
scroll to position [951, 0]
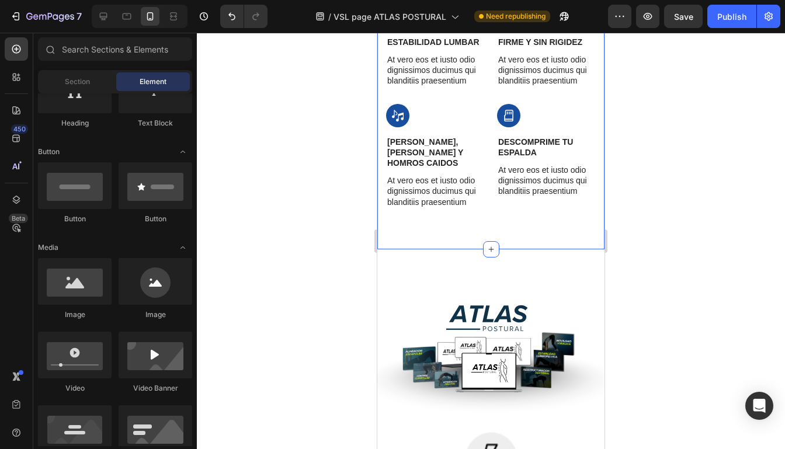
click at [549, 218] on div "Image reprograma tu postura Text Block At vero eos et iusto odio dignissimos du…" at bounding box center [490, 72] width 227 height 356
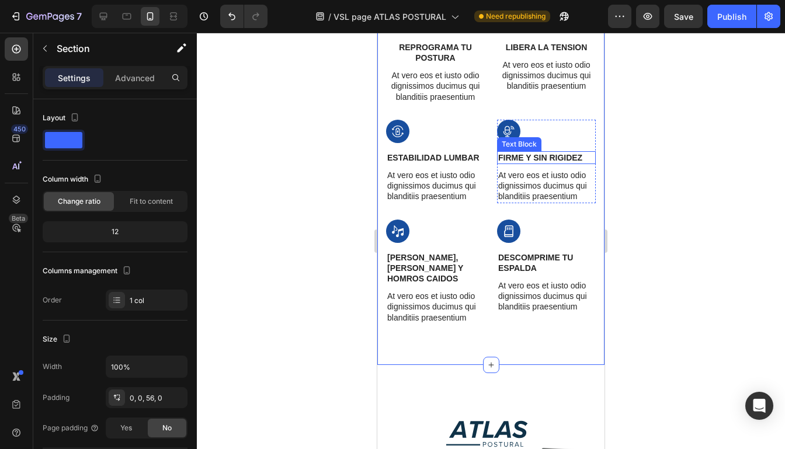
scroll to position [786, 0]
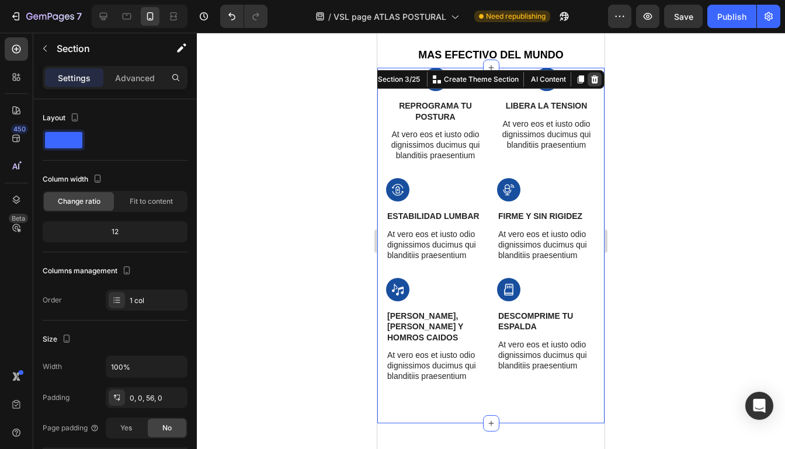
click at [592, 75] on icon at bounding box center [595, 79] width 8 height 8
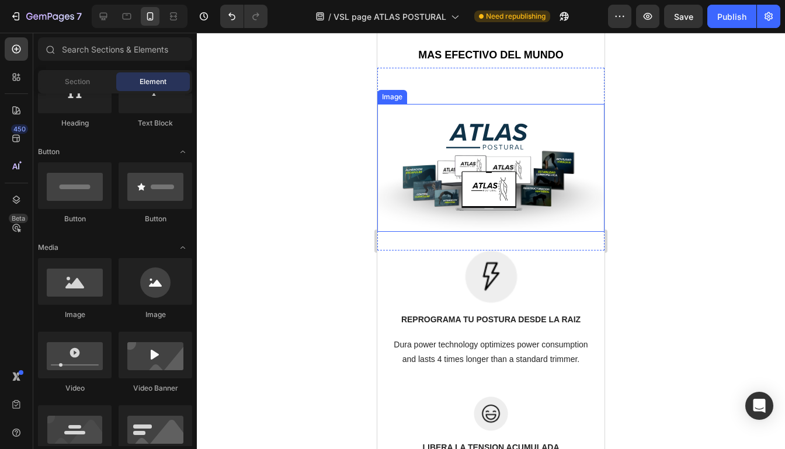
scroll to position [711, 0]
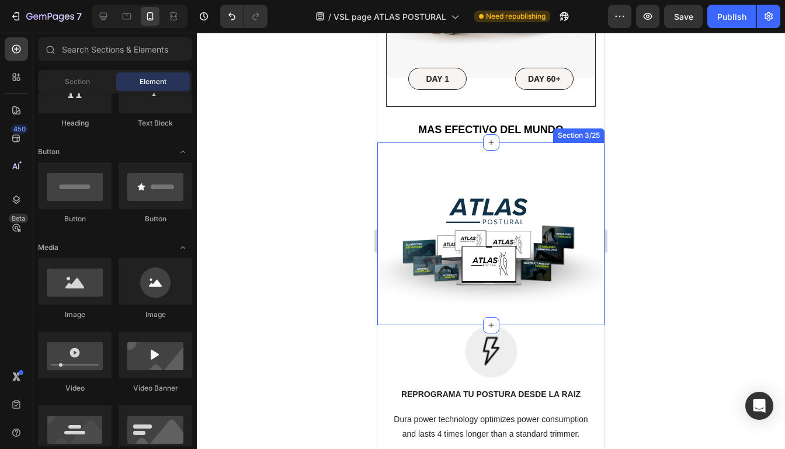
click at [535, 151] on div "The standard Lorem Ipsum Heading Image Row Image Wireless Connect Text Block At…" at bounding box center [490, 234] width 227 height 183
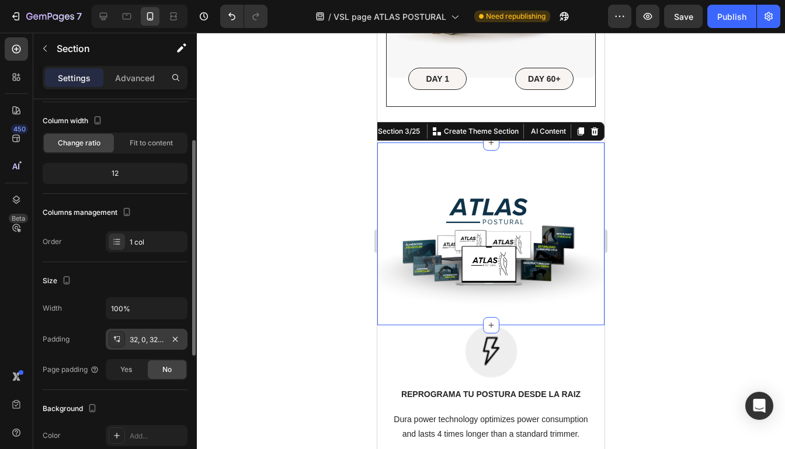
scroll to position [68, 0]
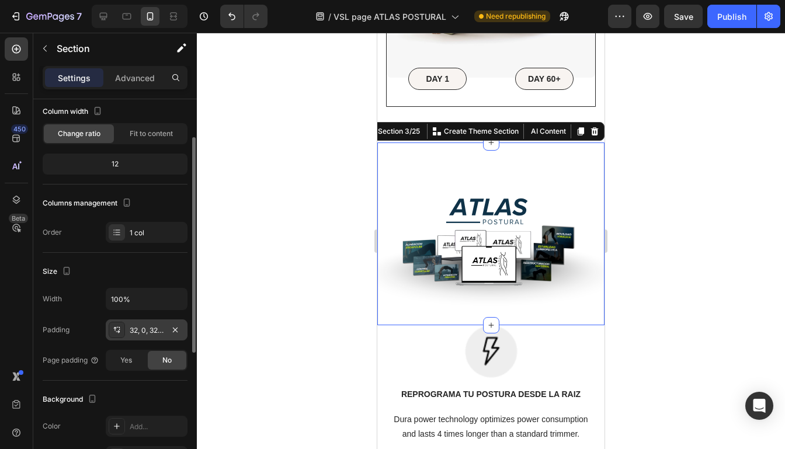
click at [148, 333] on div "32, 0, 32, 0" at bounding box center [147, 330] width 34 height 11
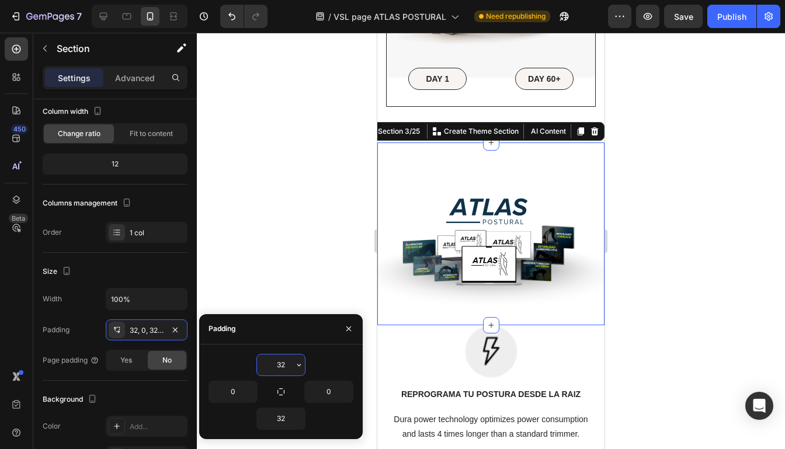
click at [290, 364] on input "32" at bounding box center [281, 365] width 48 height 21
type input "0"
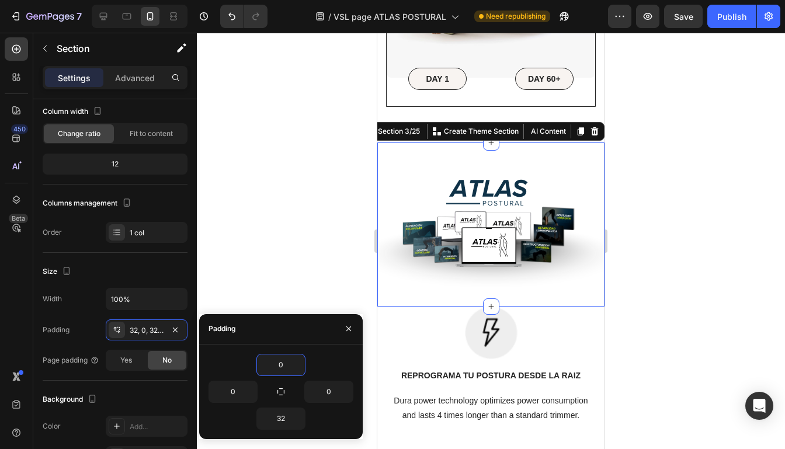
click at [233, 197] on div at bounding box center [491, 241] width 588 height 417
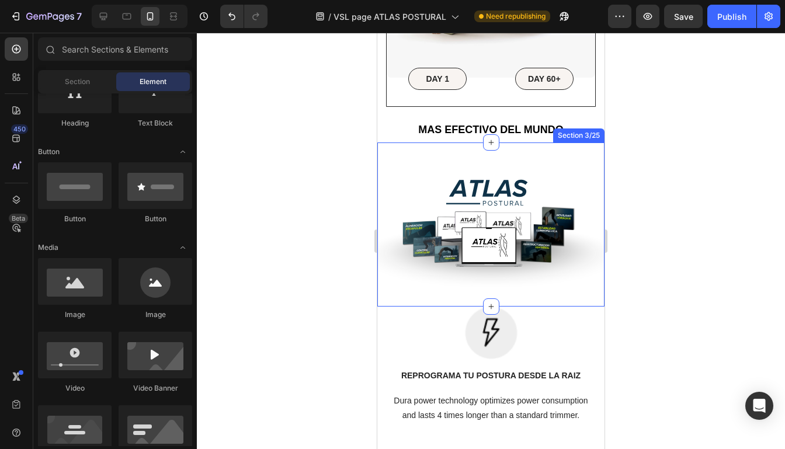
click at [595, 145] on div "The standard Lorem Ipsum Heading Image Row Image Wireless Connect Text Block At…" at bounding box center [490, 215] width 227 height 145
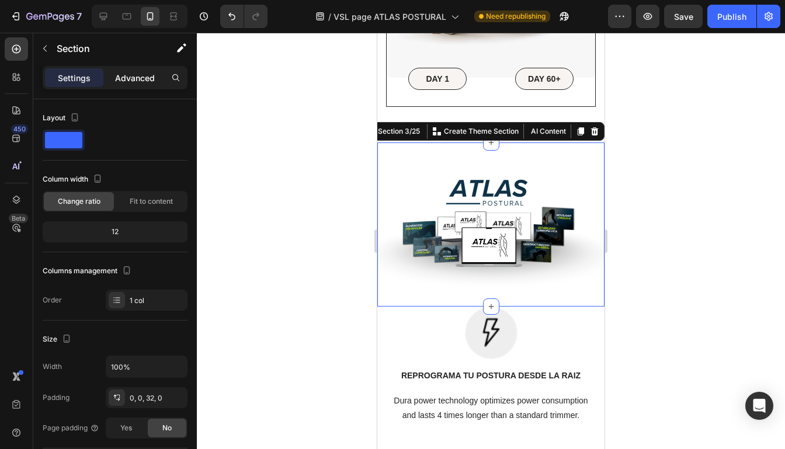
click at [152, 79] on p "Advanced" at bounding box center [135, 78] width 40 height 12
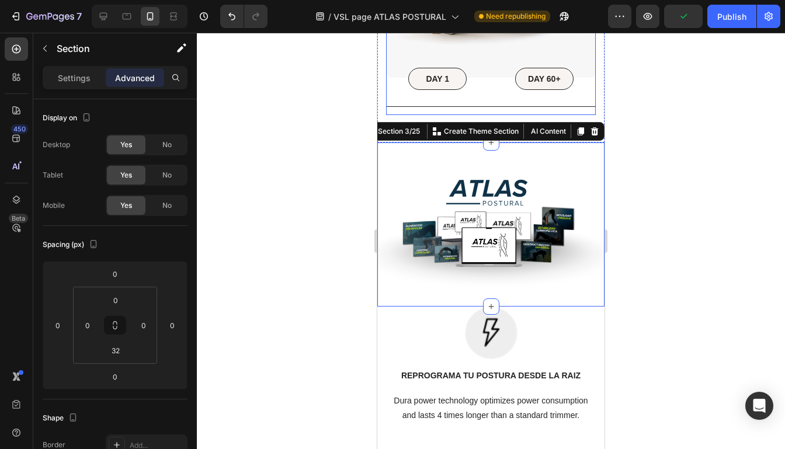
click at [630, 98] on div at bounding box center [491, 241] width 588 height 417
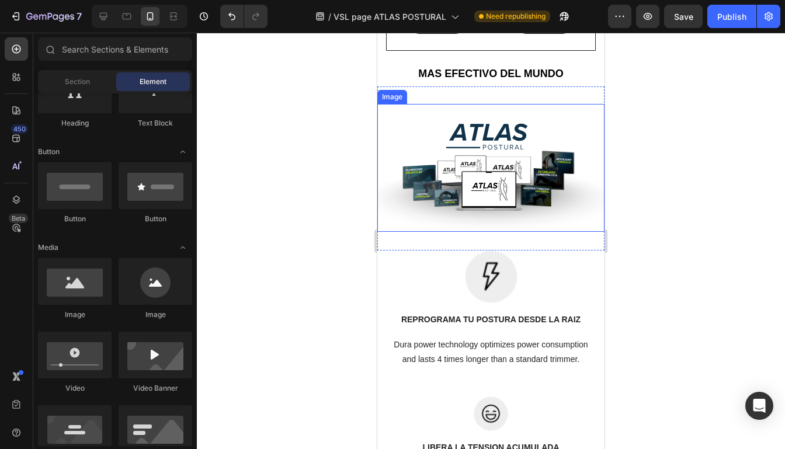
scroll to position [773, 0]
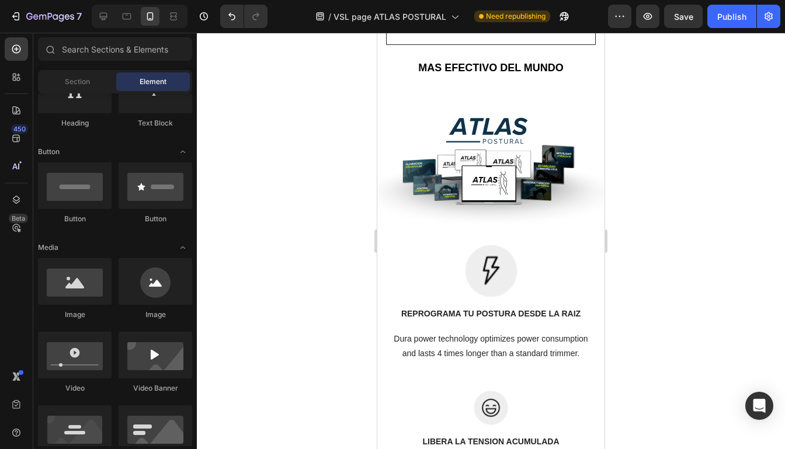
click at [665, 179] on div at bounding box center [491, 241] width 588 height 417
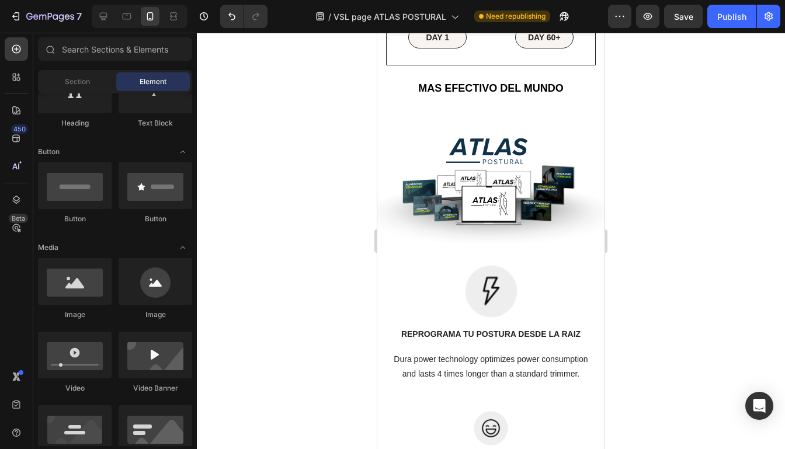
scroll to position [754, 0]
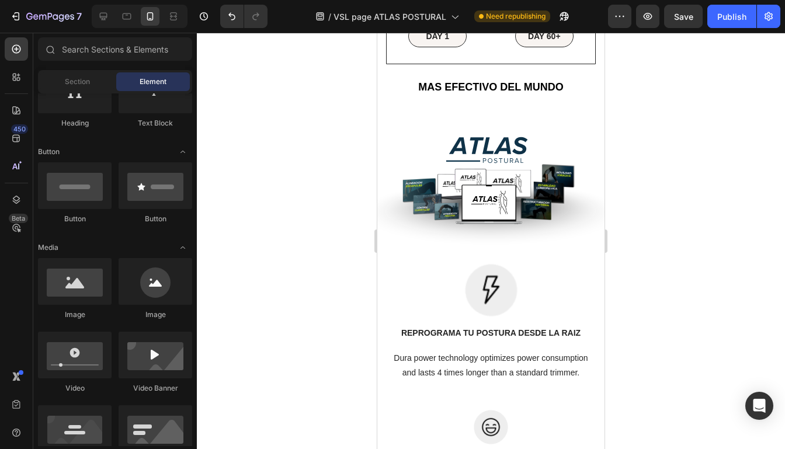
click at [725, 245] on div at bounding box center [491, 241] width 588 height 417
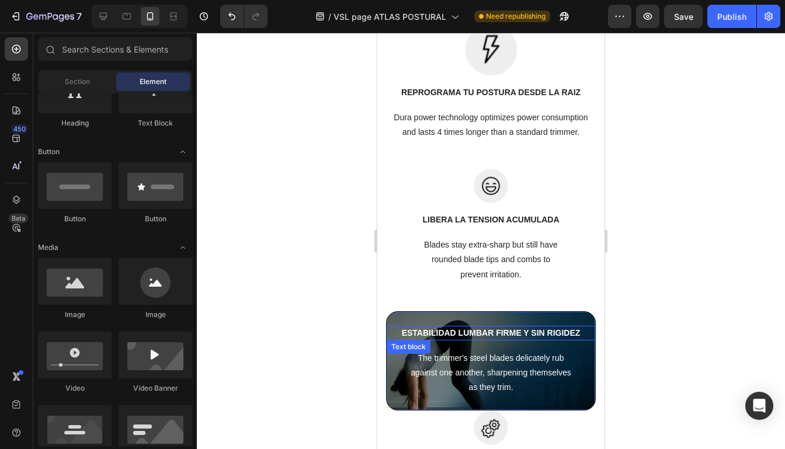
scroll to position [986, 0]
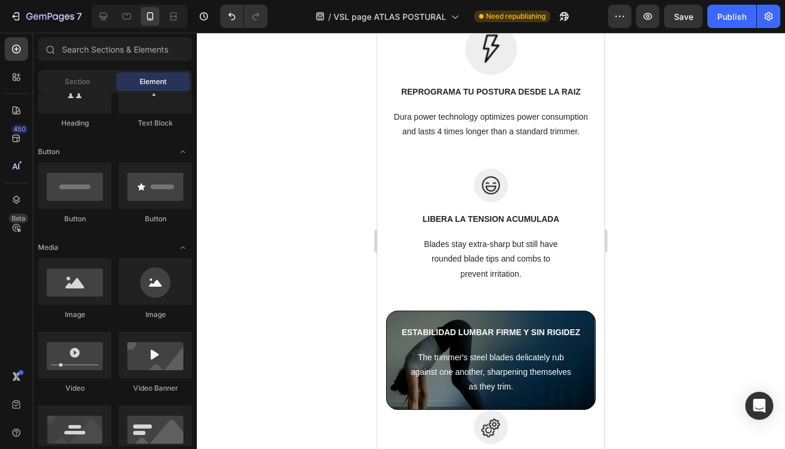
click at [664, 210] on div at bounding box center [491, 241] width 588 height 417
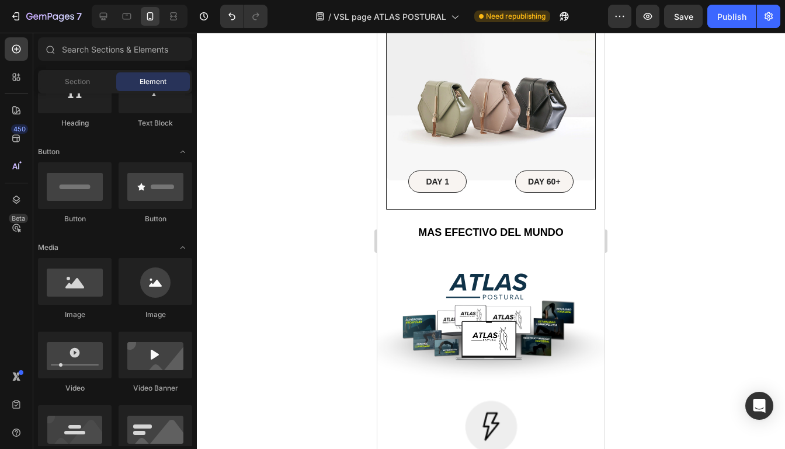
scroll to position [605, 0]
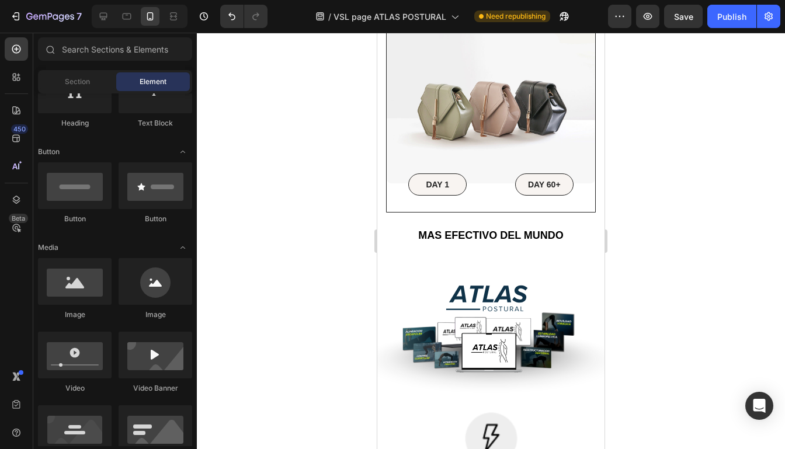
click at [636, 147] on div at bounding box center [491, 241] width 588 height 417
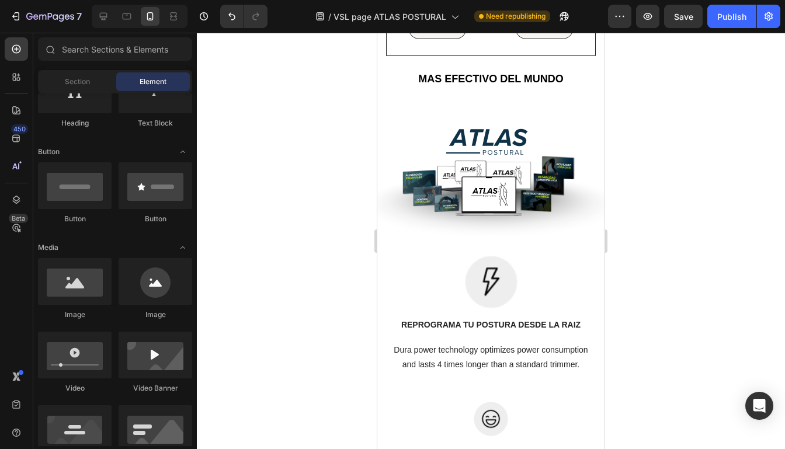
scroll to position [749, 0]
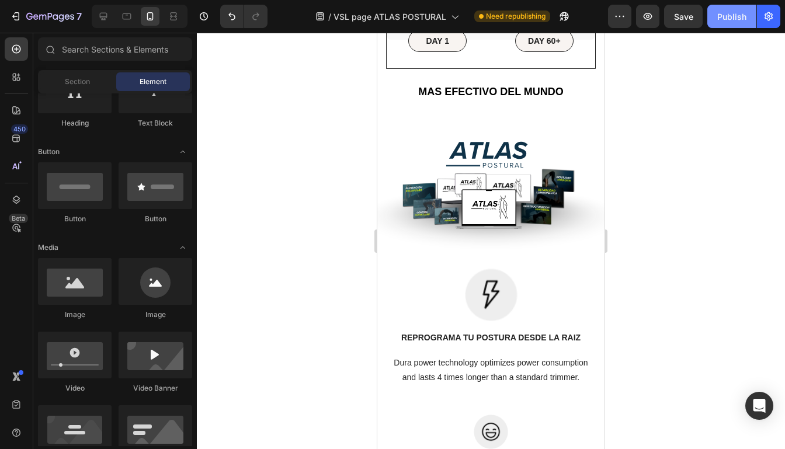
click at [738, 27] on button "Publish" at bounding box center [731, 16] width 49 height 23
click at [660, 11] on button "button" at bounding box center [647, 16] width 23 height 23
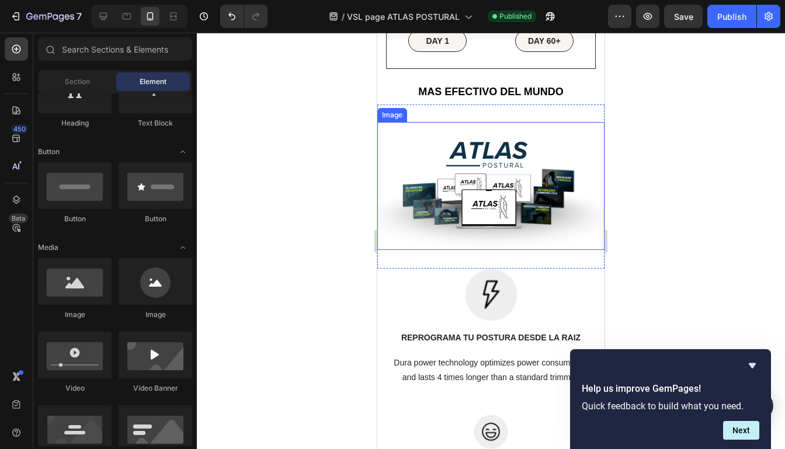
click at [509, 148] on img at bounding box center [490, 192] width 227 height 141
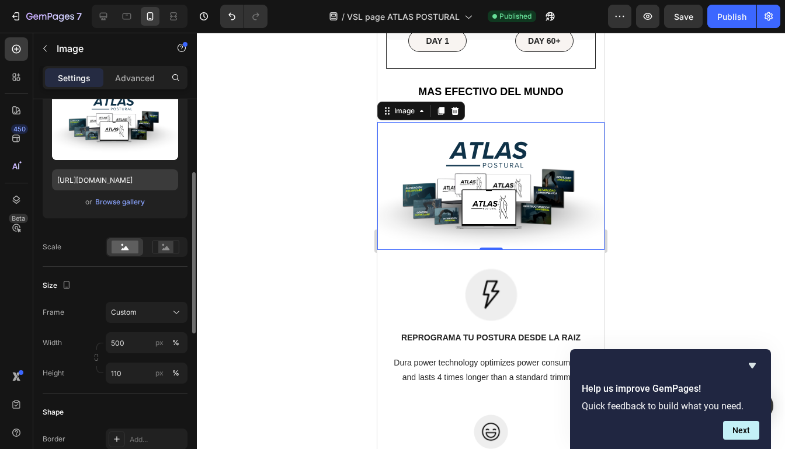
scroll to position [150, 0]
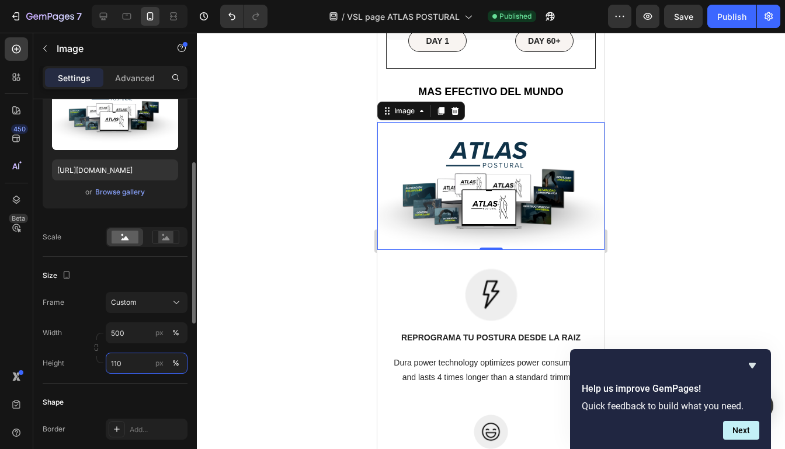
click at [124, 360] on input "110" at bounding box center [147, 363] width 82 height 21
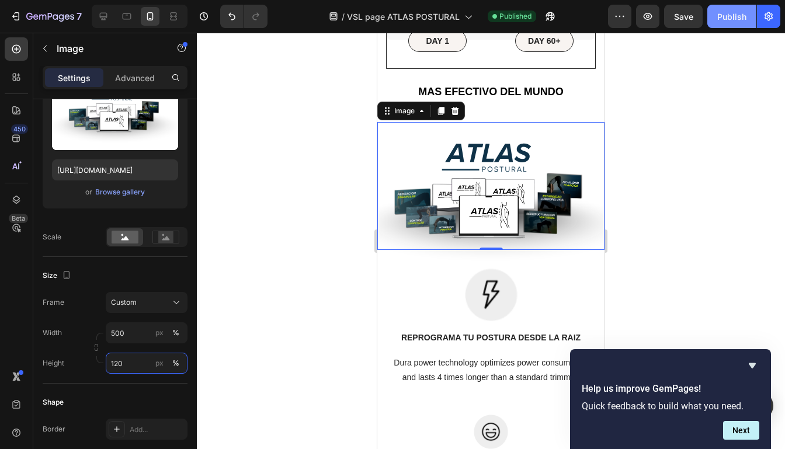
type input "120"
click at [729, 9] on button "Publish" at bounding box center [731, 16] width 49 height 23
